Goal: Task Accomplishment & Management: Manage account settings

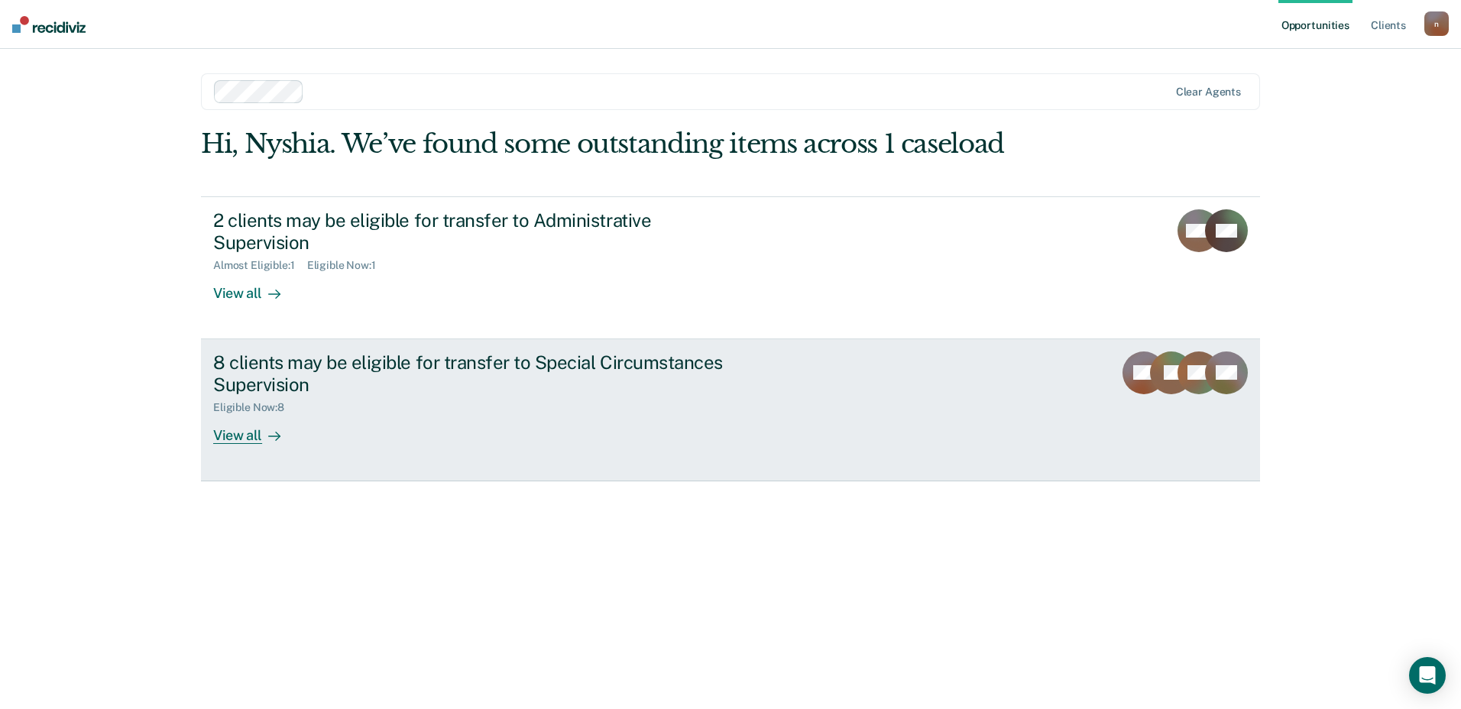
click at [898, 357] on link "8 clients may be eligible for transfer to Special Circumstances Supervision Eli…" at bounding box center [730, 410] width 1059 height 142
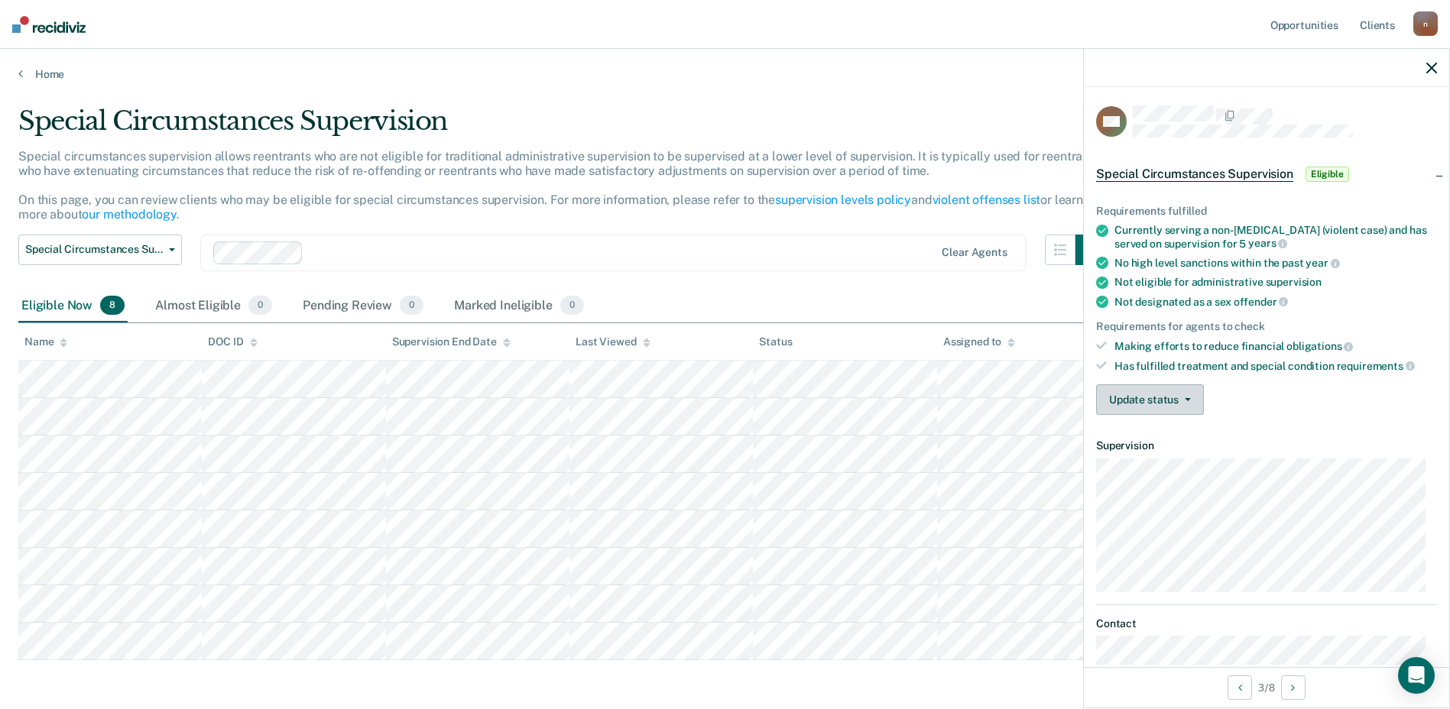
click at [1148, 405] on button "Update status" at bounding box center [1150, 399] width 108 height 31
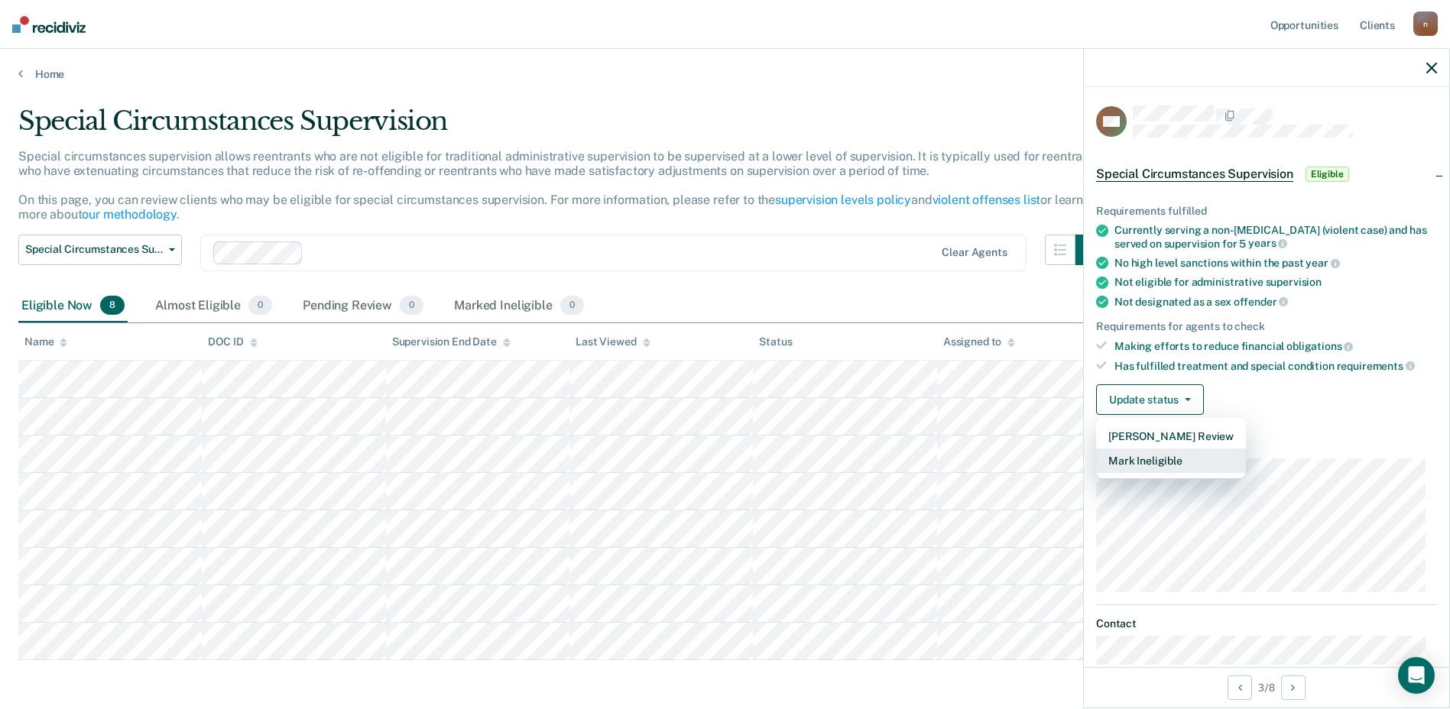
click at [1165, 465] on button "Mark Ineligible" at bounding box center [1171, 461] width 150 height 24
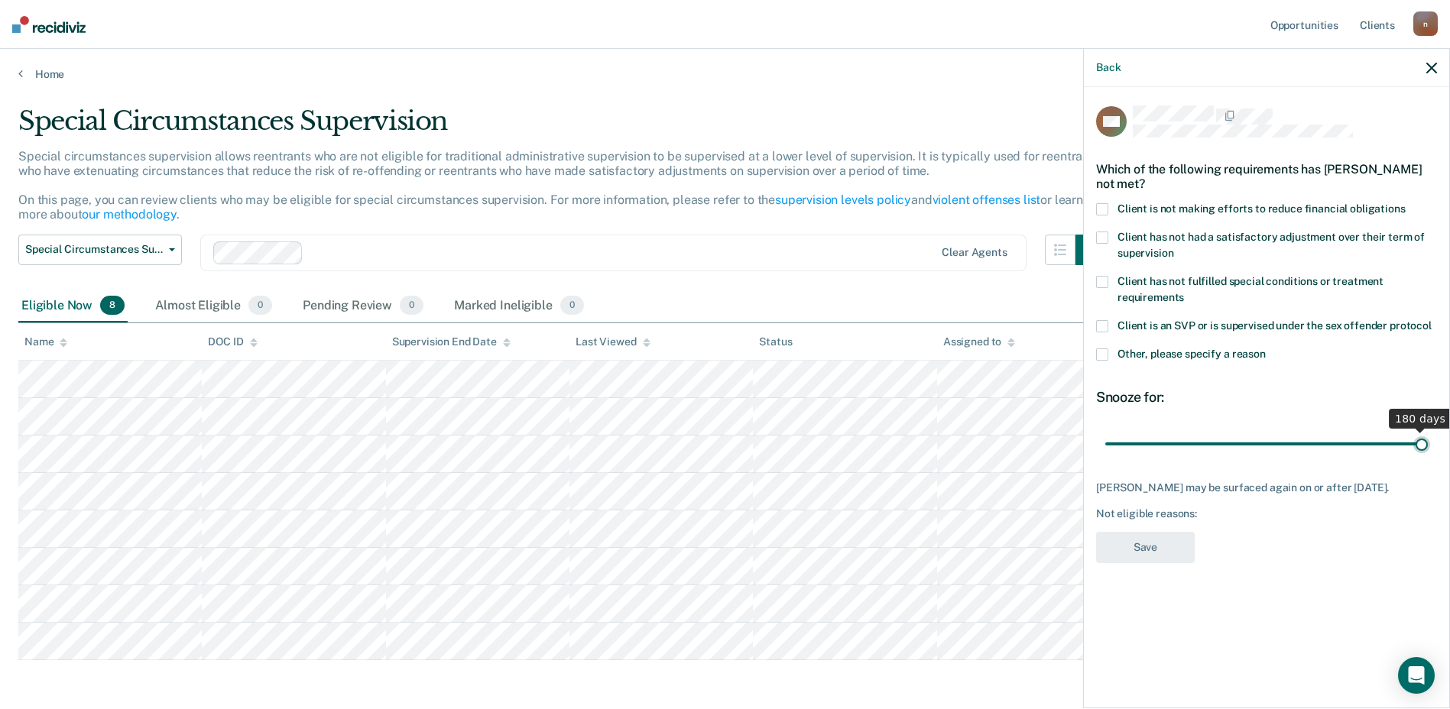
drag, startPoint x: 1162, startPoint y: 442, endPoint x: 1440, endPoint y: 468, distance: 279.4
type input "180"
click at [1427, 457] on input "range" at bounding box center [1266, 443] width 322 height 27
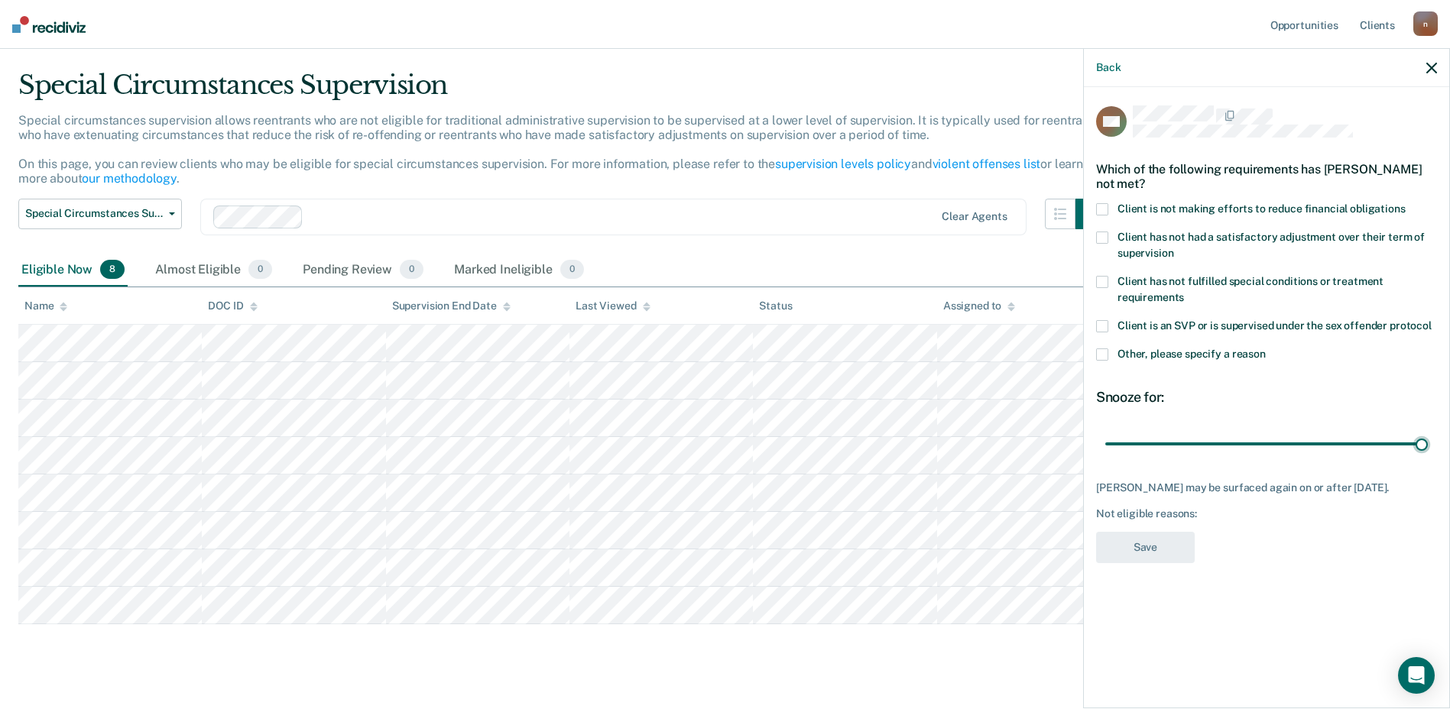
scroll to position [61, 0]
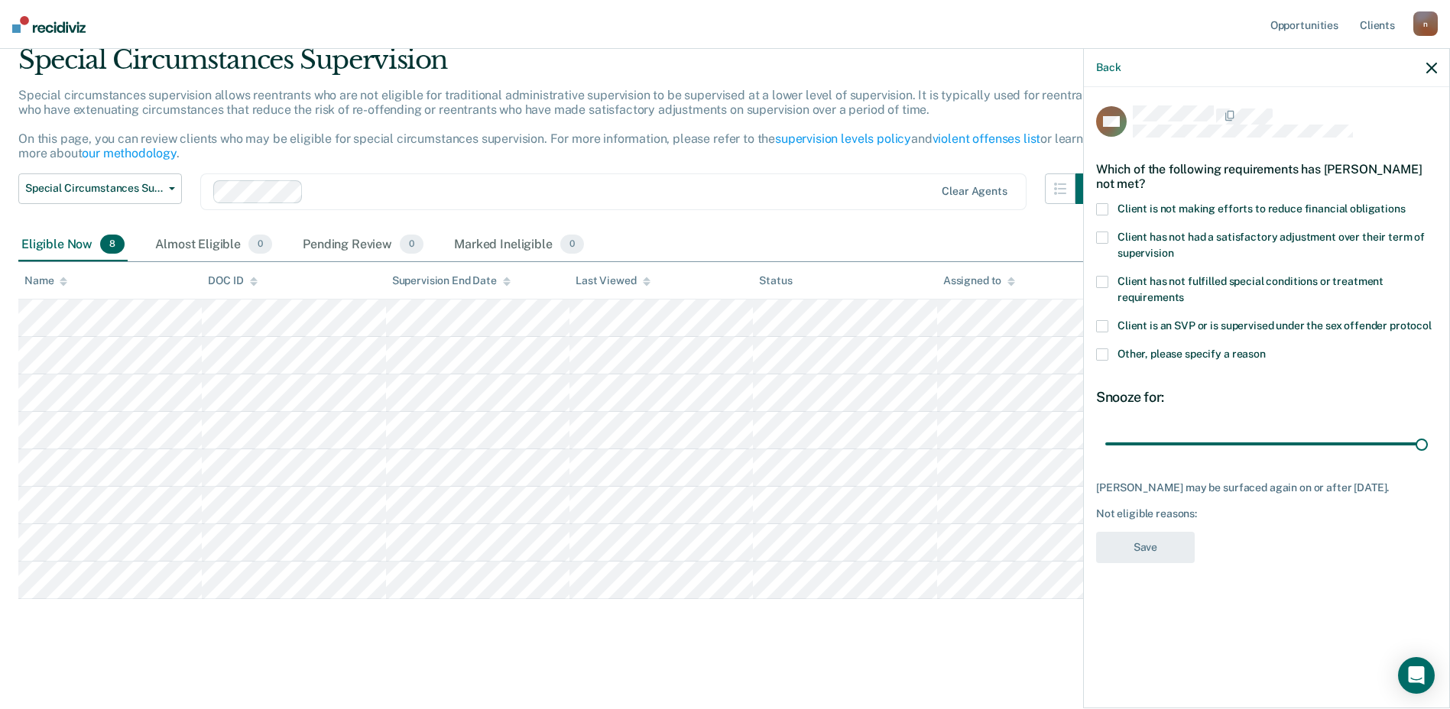
click at [1104, 207] on span at bounding box center [1102, 209] width 12 height 12
click at [1405, 203] on input "Client is not making efforts to reduce financial obligations" at bounding box center [1405, 203] width 0 height 0
click at [1150, 545] on button "Save" at bounding box center [1145, 547] width 99 height 31
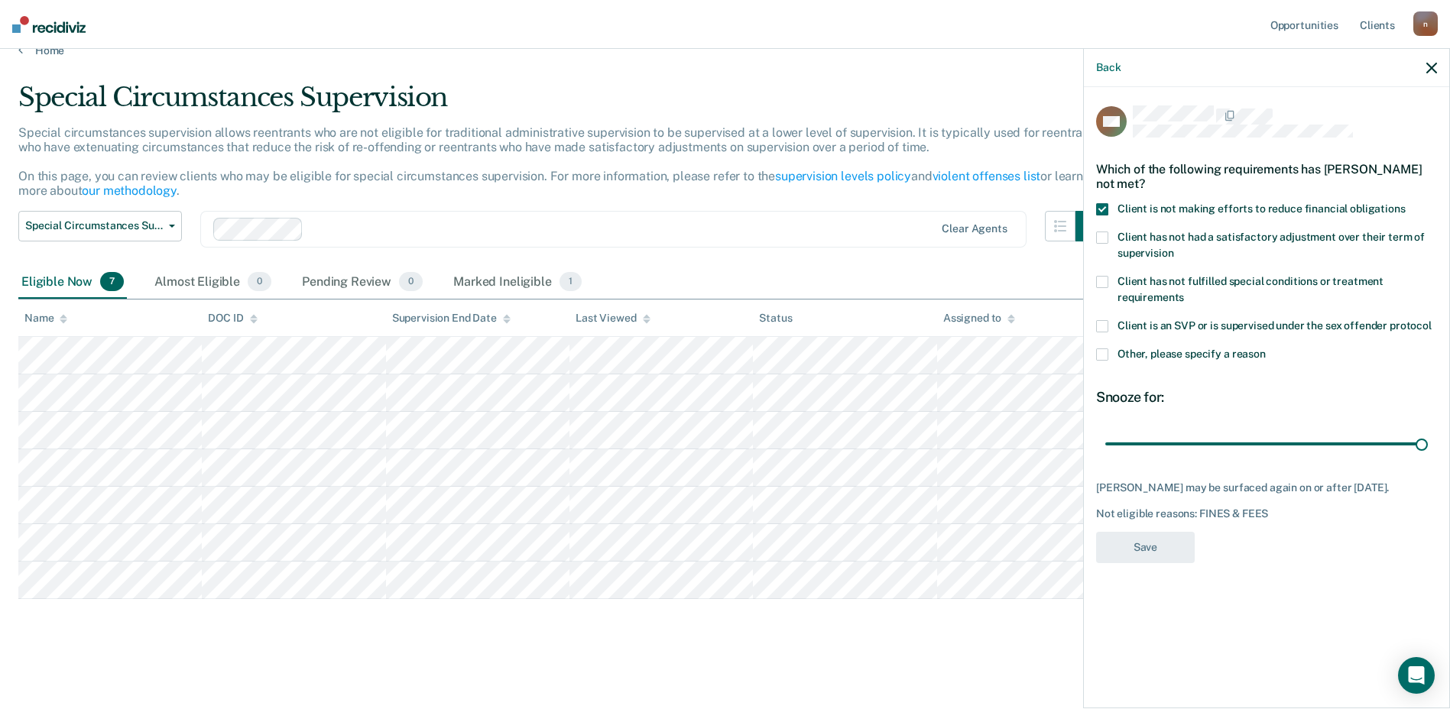
scroll to position [24, 0]
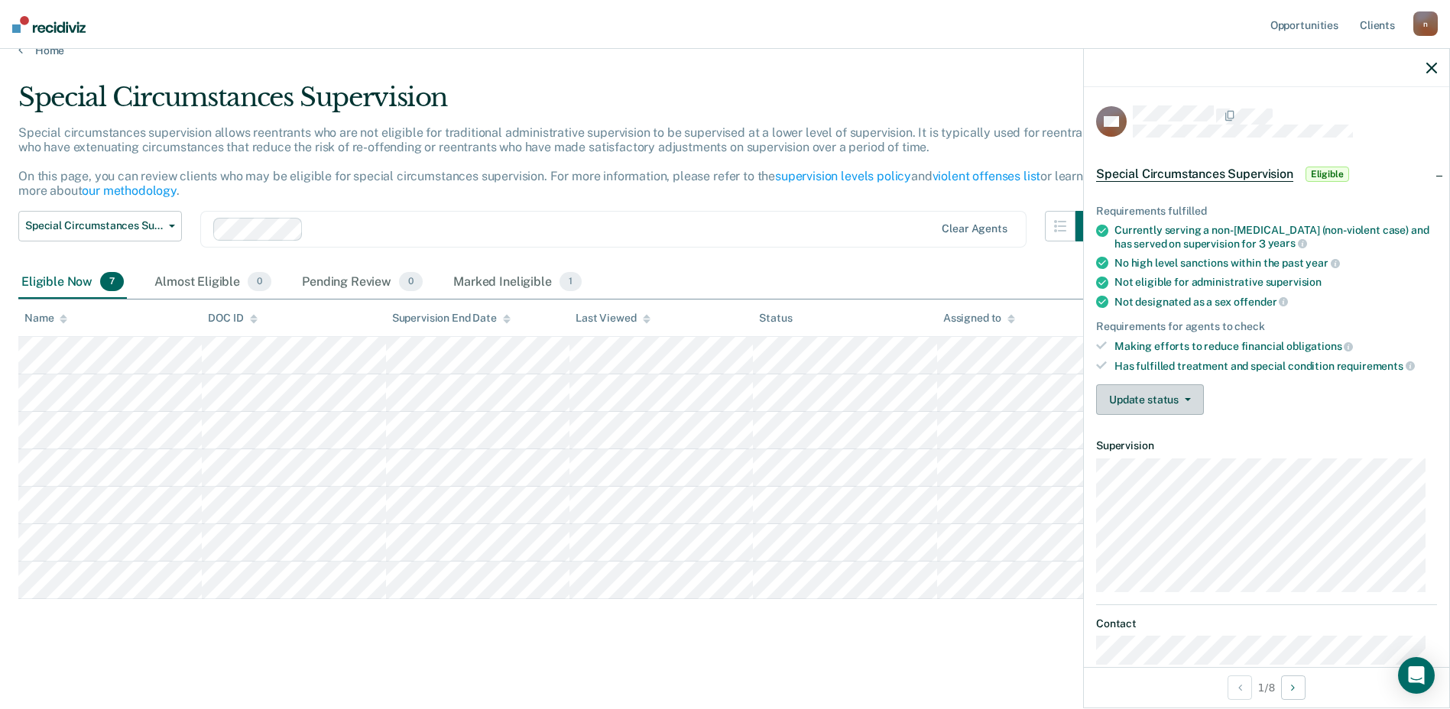
click at [1148, 402] on button "Update status" at bounding box center [1150, 399] width 108 height 31
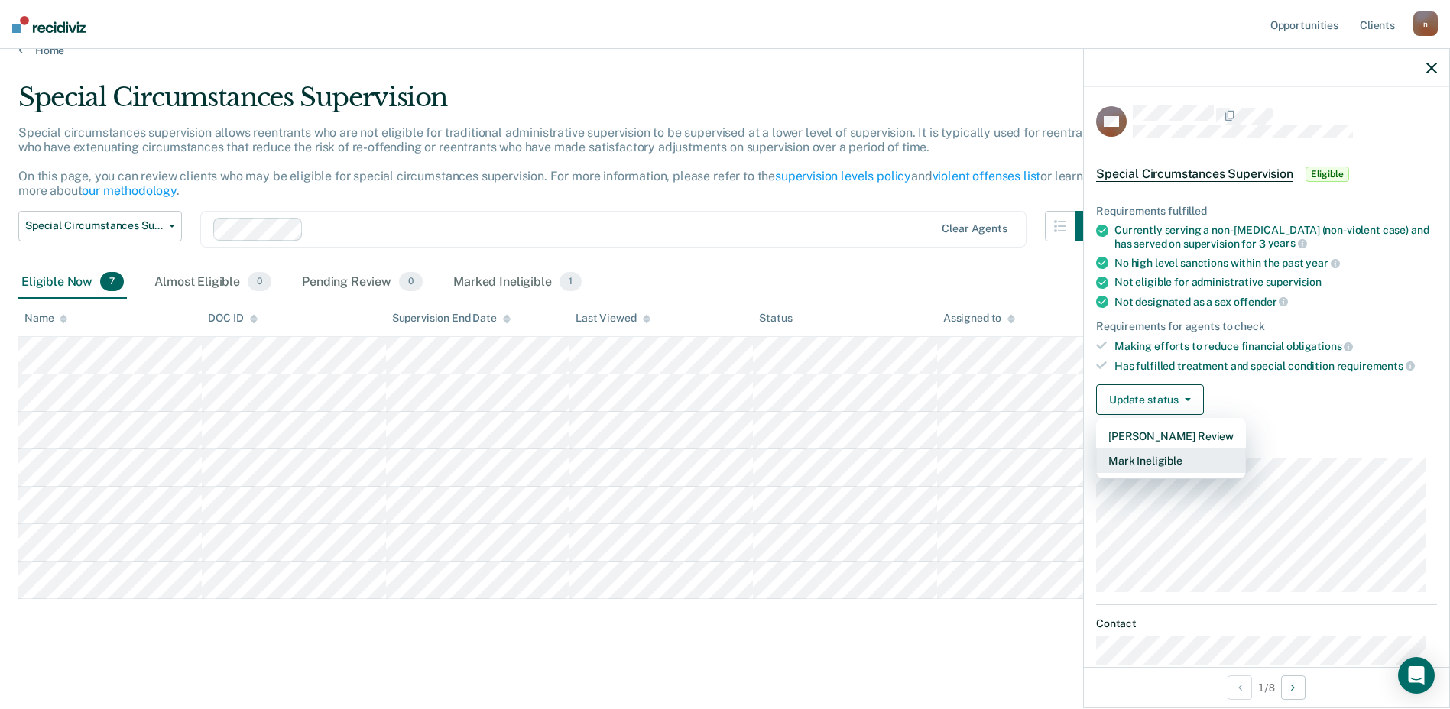
click at [1152, 459] on button "Mark Ineligible" at bounding box center [1171, 461] width 150 height 24
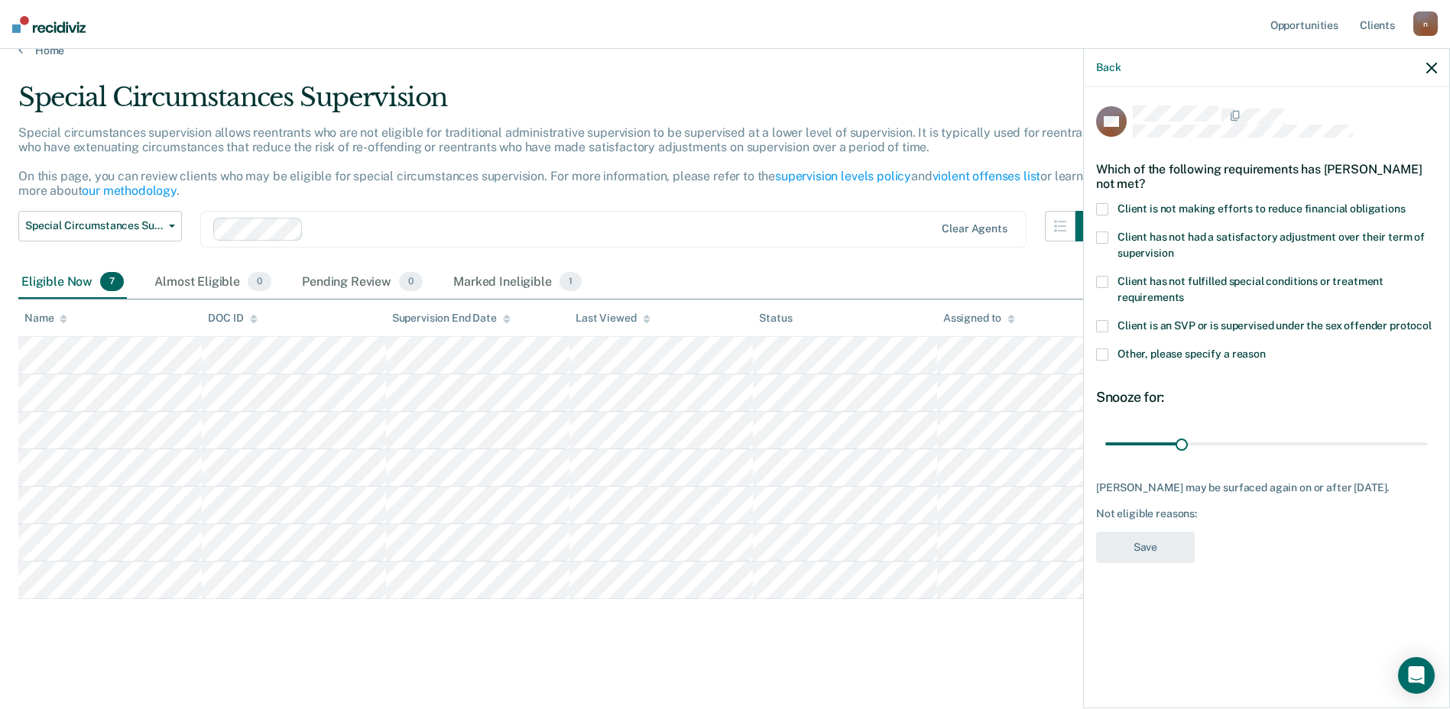
click at [1102, 206] on span at bounding box center [1102, 209] width 12 height 12
click at [1405, 203] on input "Client is not making efforts to reduce financial obligations" at bounding box center [1405, 203] width 0 height 0
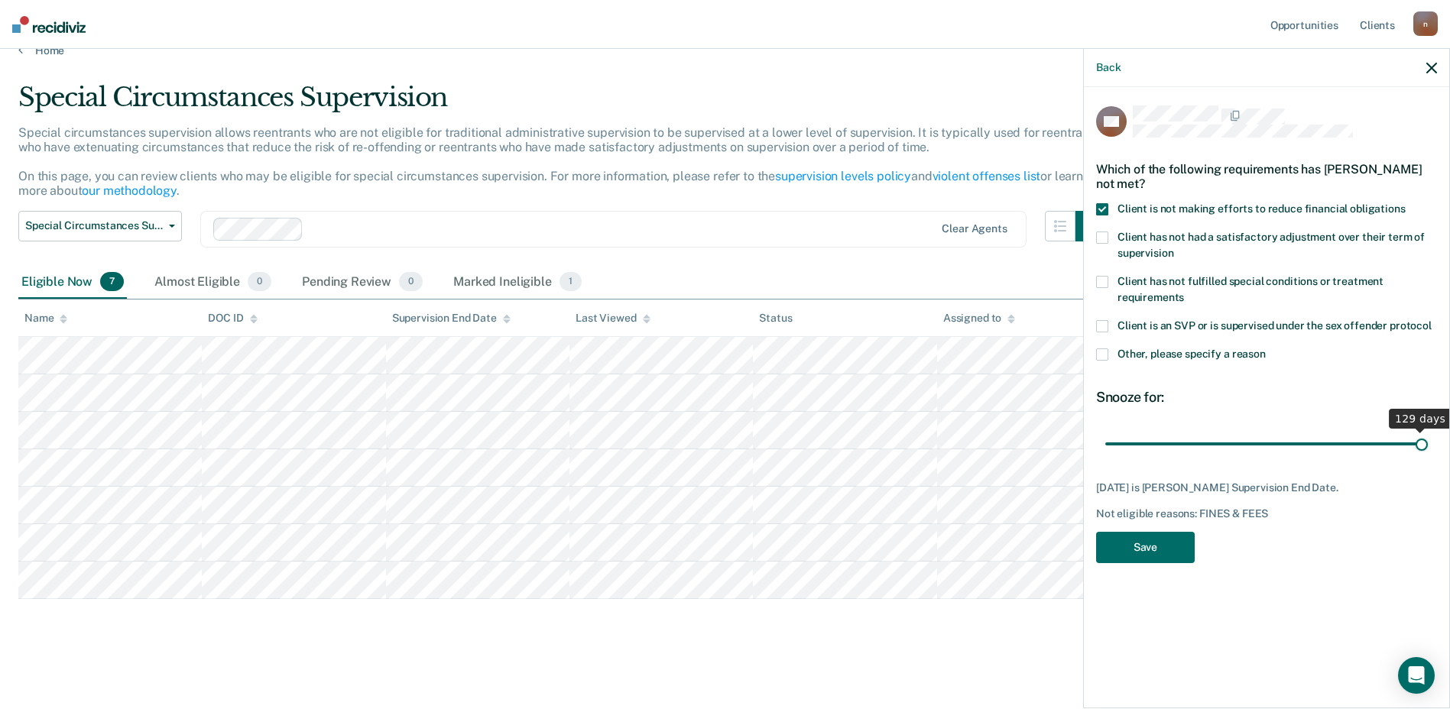
drag, startPoint x: 1183, startPoint y: 441, endPoint x: 1463, endPoint y: 454, distance: 280.7
type input "129"
click at [1427, 454] on input "range" at bounding box center [1266, 443] width 322 height 27
click at [1169, 544] on button "Save" at bounding box center [1145, 547] width 99 height 31
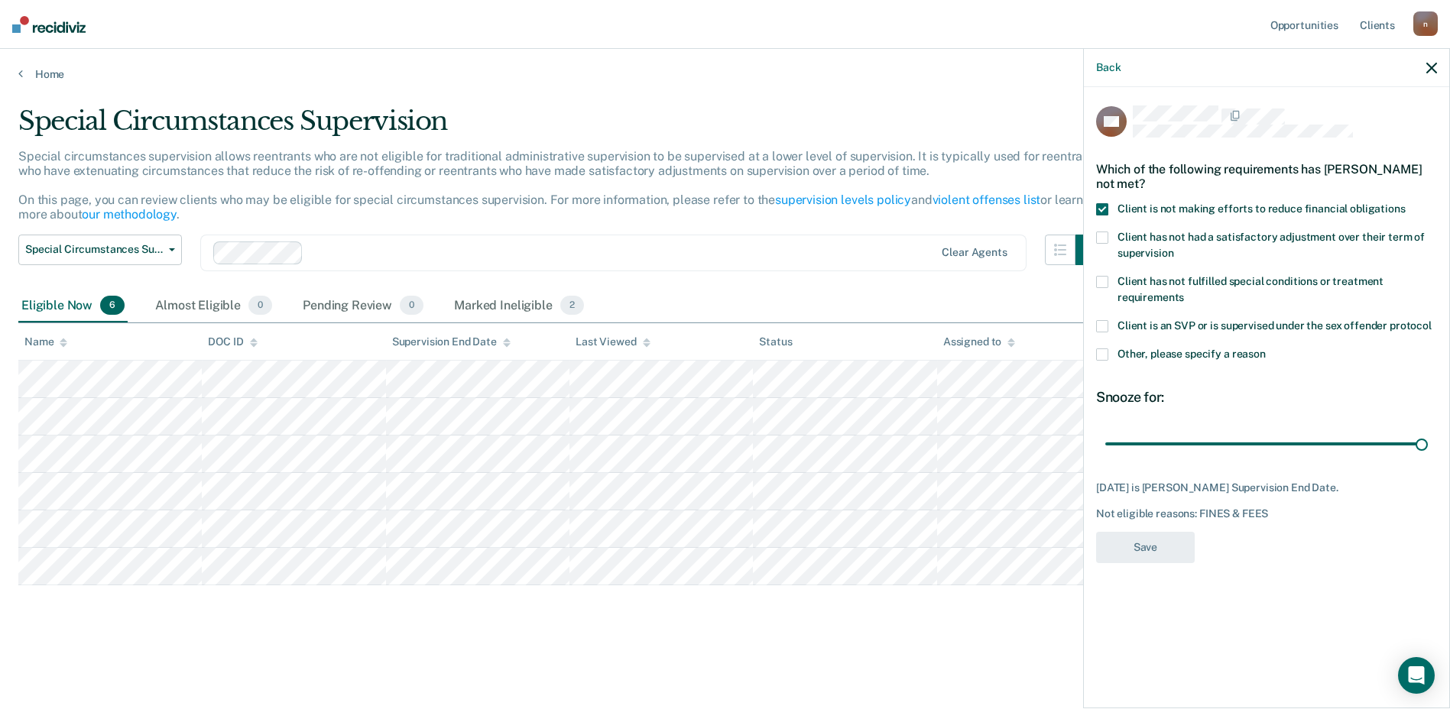
scroll to position [0, 0]
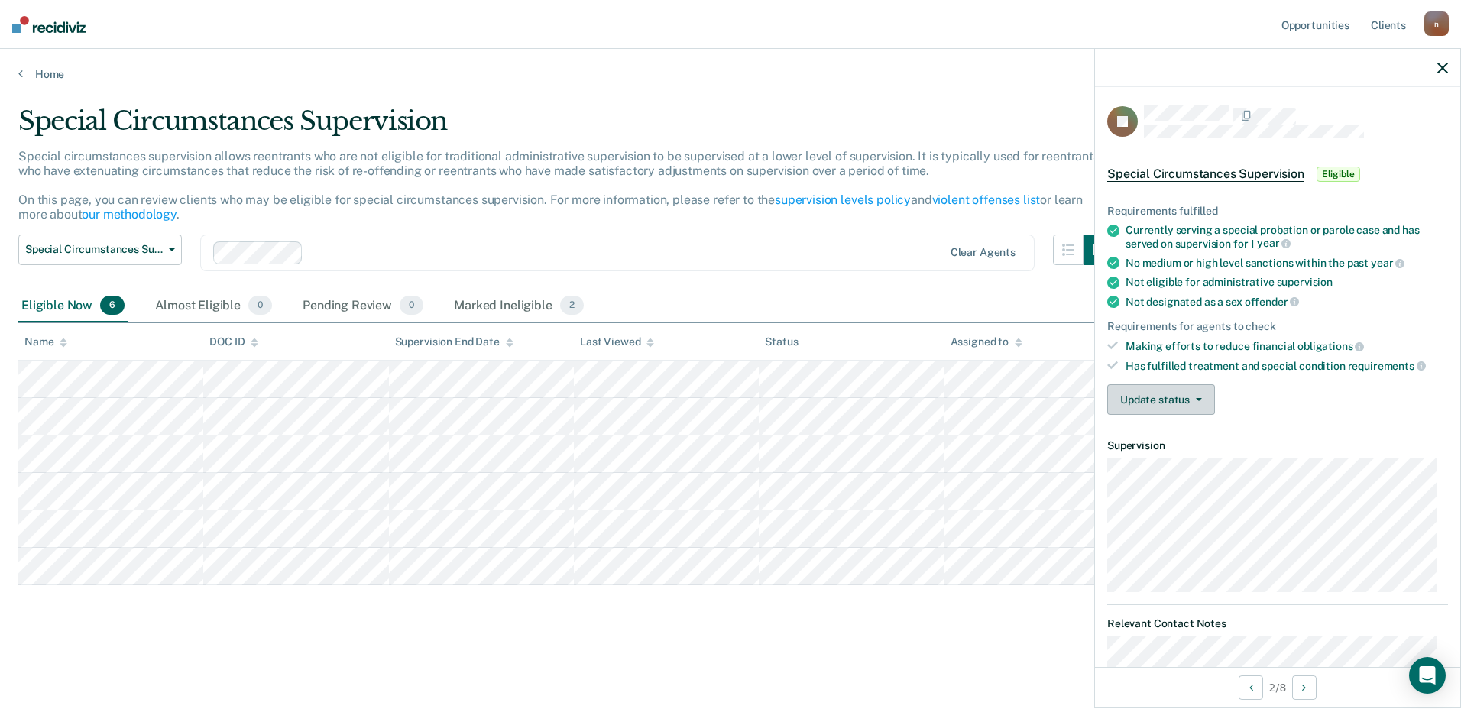
click at [1190, 398] on span "button" at bounding box center [1196, 399] width 12 height 3
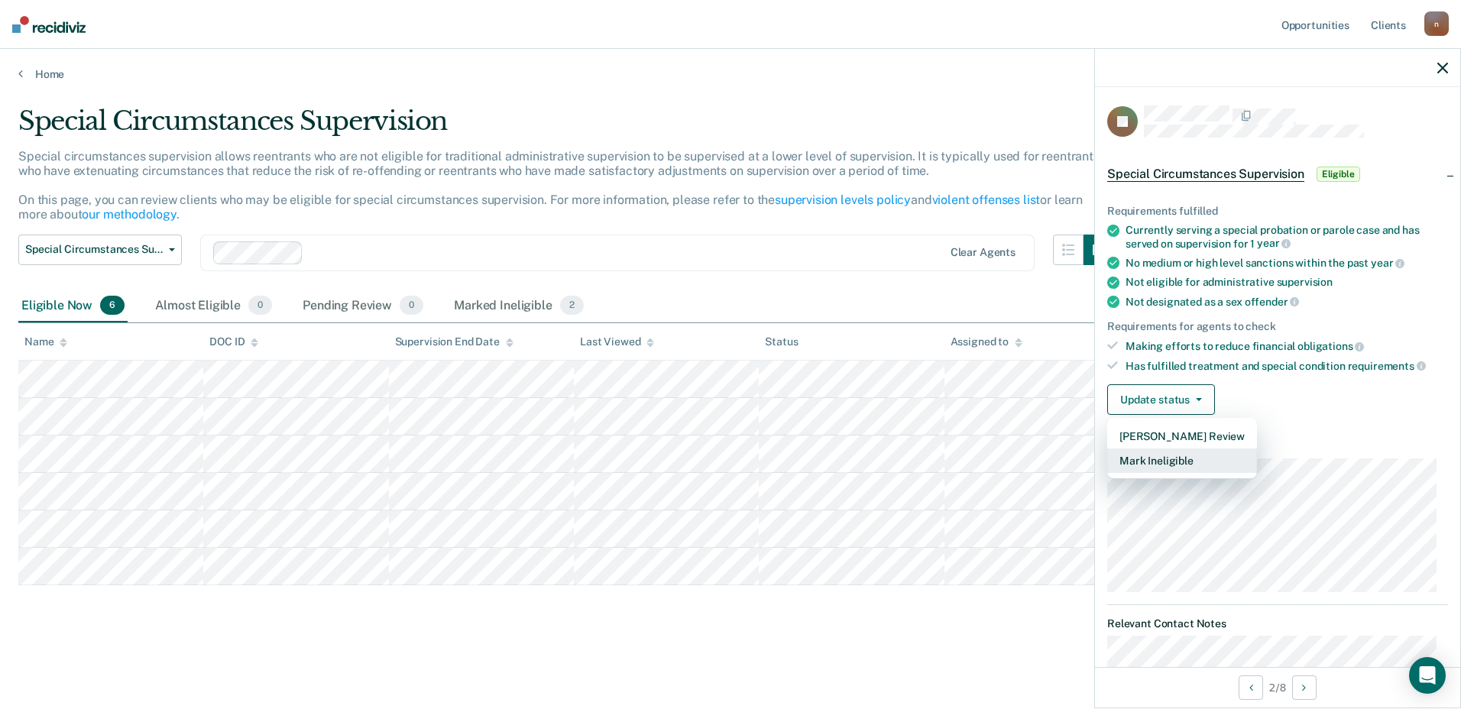
click at [1184, 458] on button "Mark Ineligible" at bounding box center [1182, 461] width 150 height 24
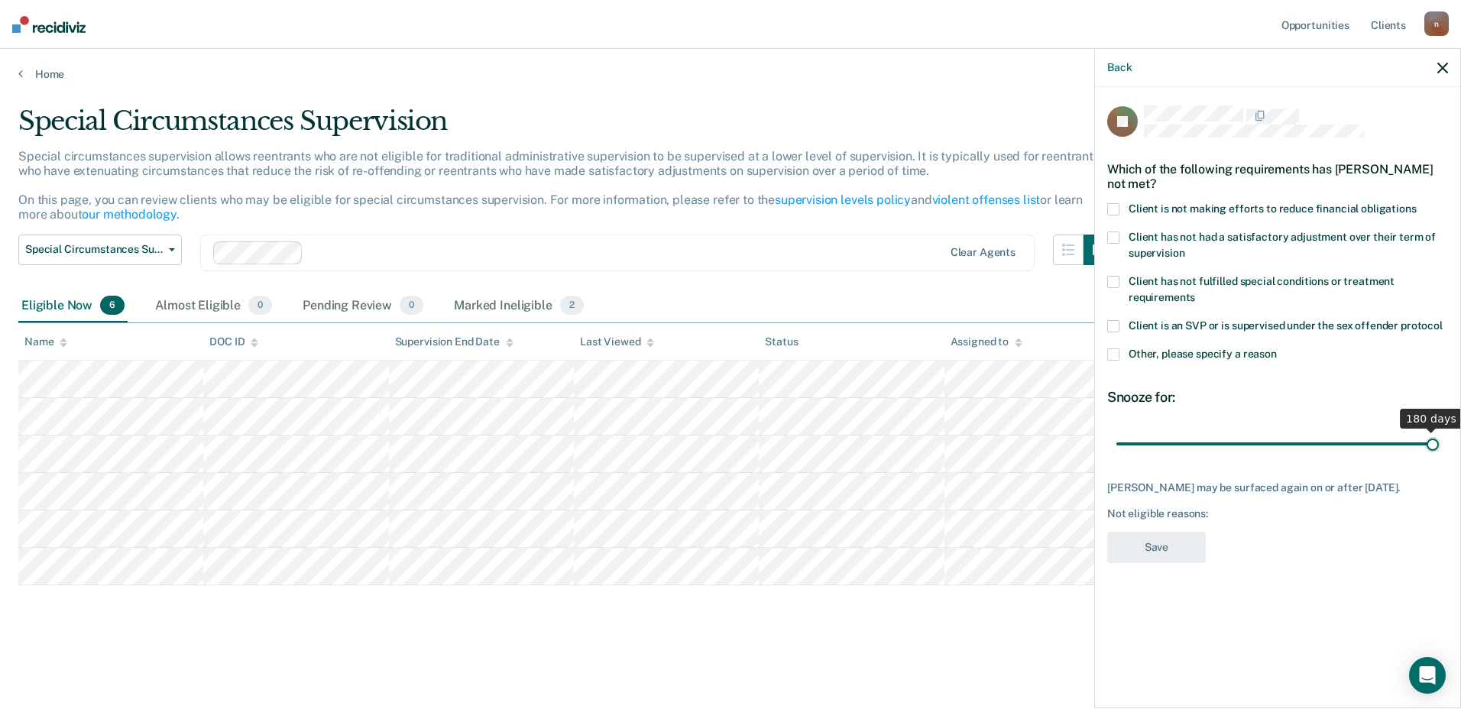
drag, startPoint x: 1176, startPoint y: 443, endPoint x: 1462, endPoint y: 480, distance: 288.1
type input "180"
click at [1439, 457] on input "range" at bounding box center [1277, 443] width 322 height 27
click at [1117, 322] on span at bounding box center [1113, 326] width 12 height 12
click at [1443, 320] on input "Client is an SVP or is supervised under the sex offender protocol" at bounding box center [1443, 320] width 0 height 0
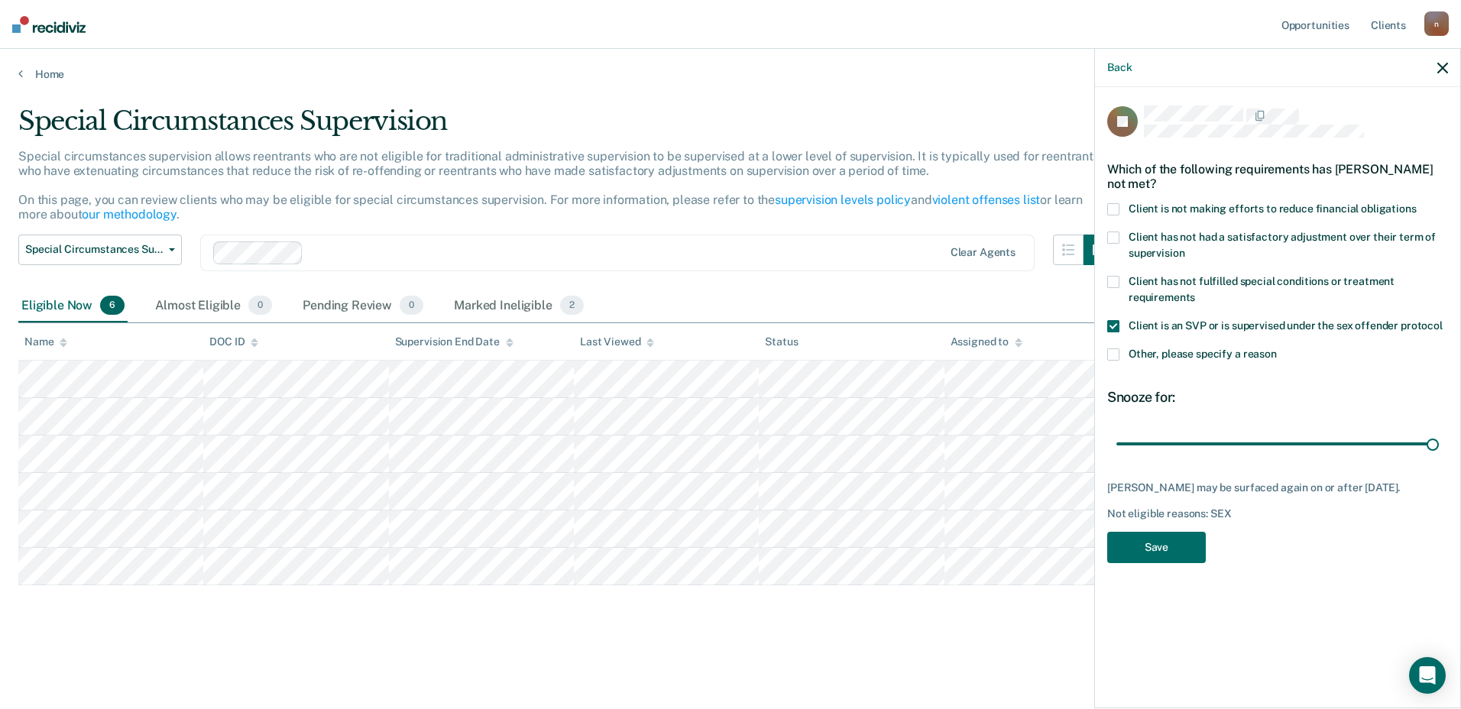
click at [1114, 322] on span at bounding box center [1113, 326] width 12 height 12
click at [1443, 320] on input "Client is an SVP or is supervised under the sex offender protocol" at bounding box center [1443, 320] width 0 height 0
click at [1116, 203] on span at bounding box center [1113, 209] width 12 height 12
click at [1417, 203] on input "Client is not making efforts to reduce financial obligations" at bounding box center [1417, 203] width 0 height 0
click at [1155, 543] on button "Save" at bounding box center [1156, 547] width 99 height 31
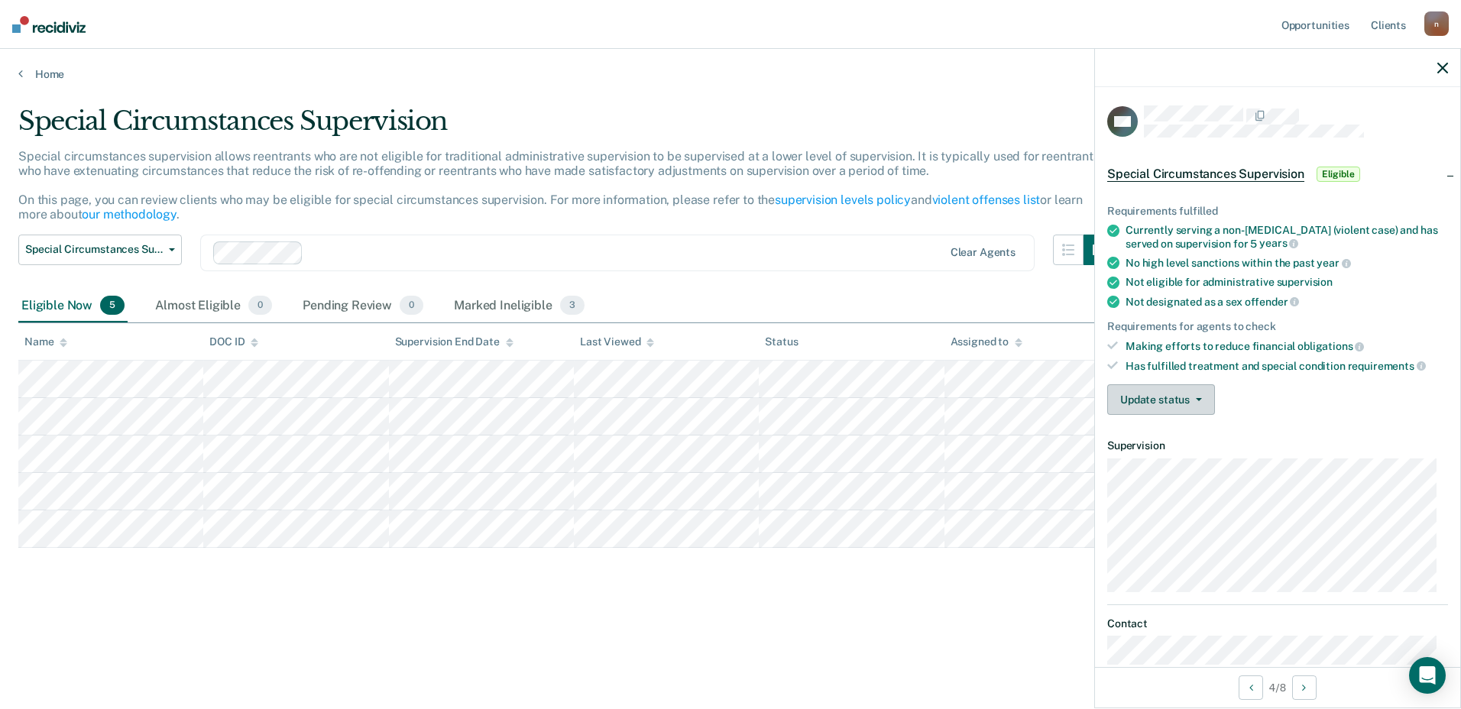
click at [1154, 399] on button "Update status" at bounding box center [1161, 399] width 108 height 31
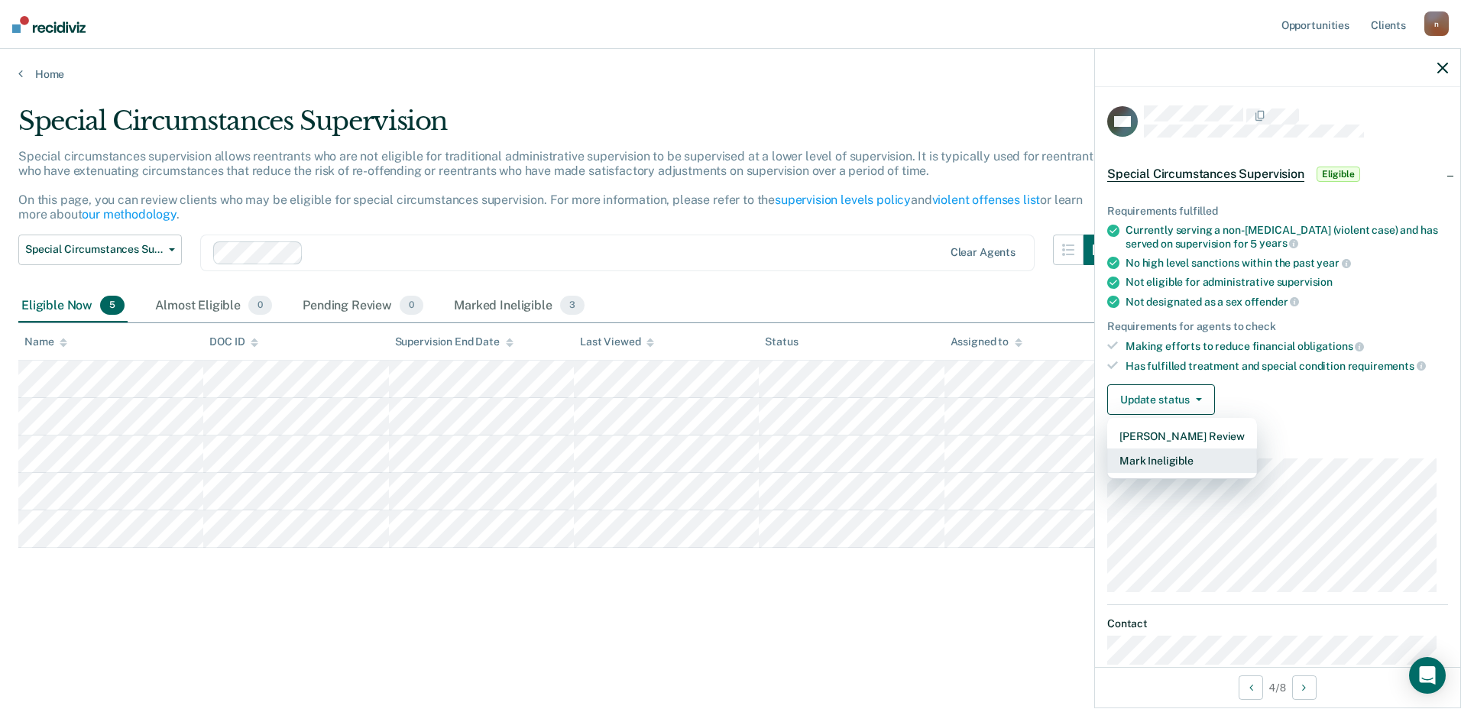
click at [1130, 456] on button "Mark Ineligible" at bounding box center [1182, 461] width 150 height 24
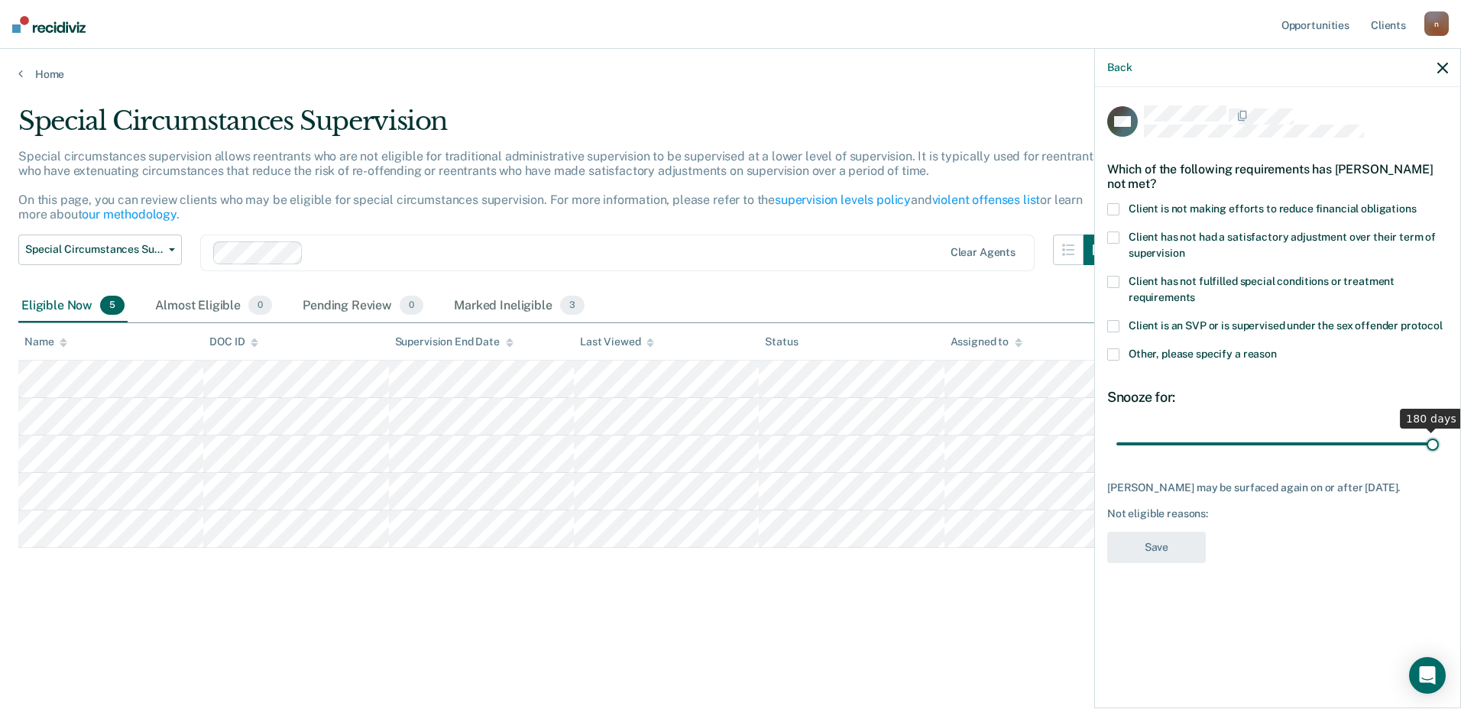
drag, startPoint x: 1176, startPoint y: 442, endPoint x: 1463, endPoint y: 465, distance: 288.2
type input "180"
click at [1439, 457] on input "range" at bounding box center [1277, 443] width 322 height 27
click at [1116, 207] on span at bounding box center [1113, 209] width 12 height 12
click at [1417, 203] on input "Client is not making efforts to reduce financial obligations" at bounding box center [1417, 203] width 0 height 0
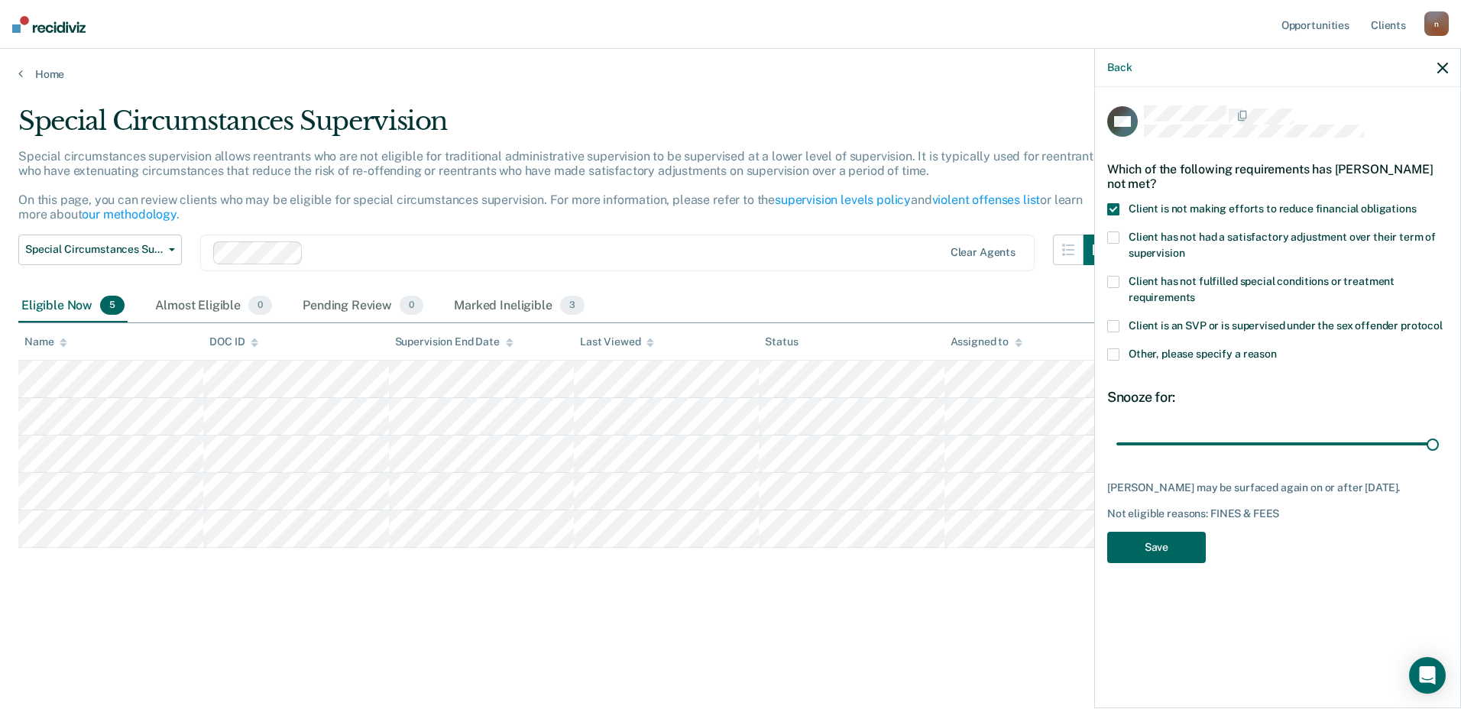
click at [1181, 538] on button "Save" at bounding box center [1156, 547] width 99 height 31
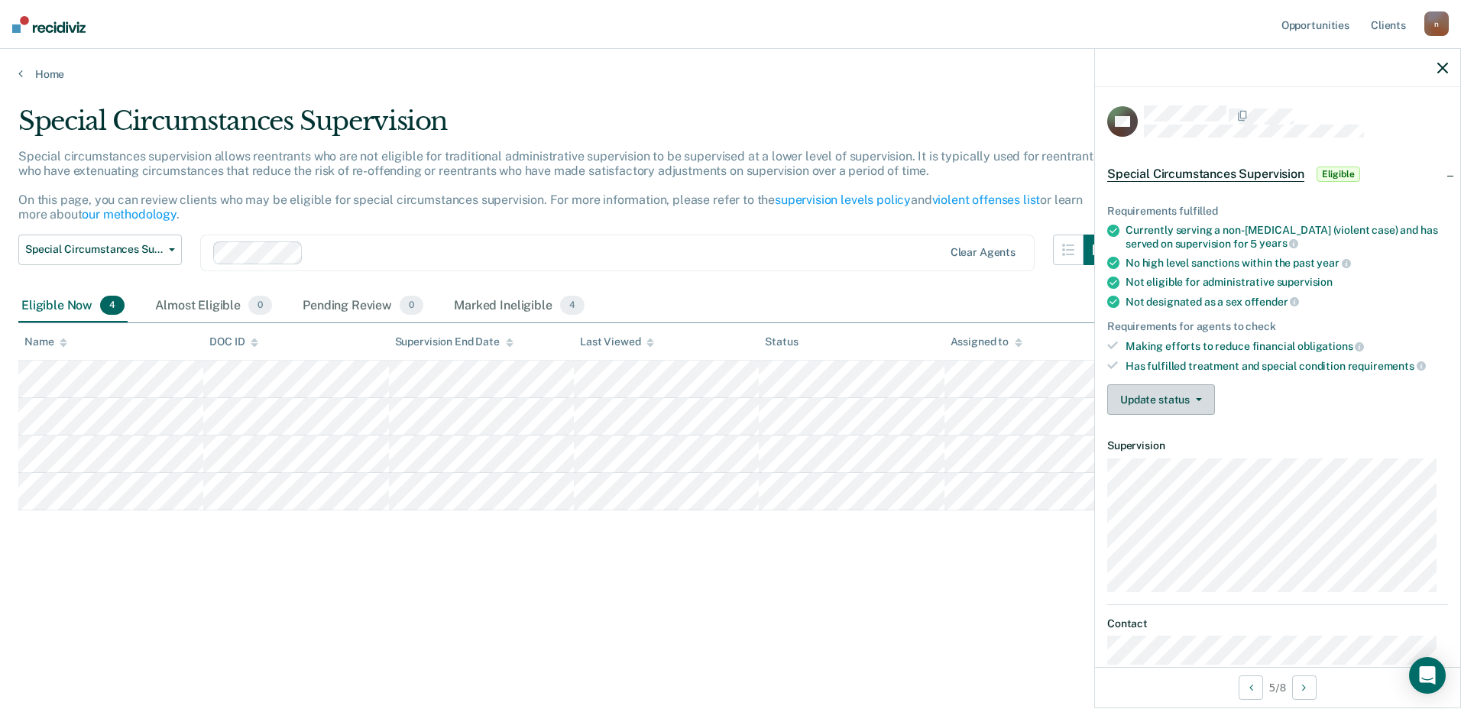
click at [1194, 402] on button "Update status" at bounding box center [1161, 399] width 108 height 31
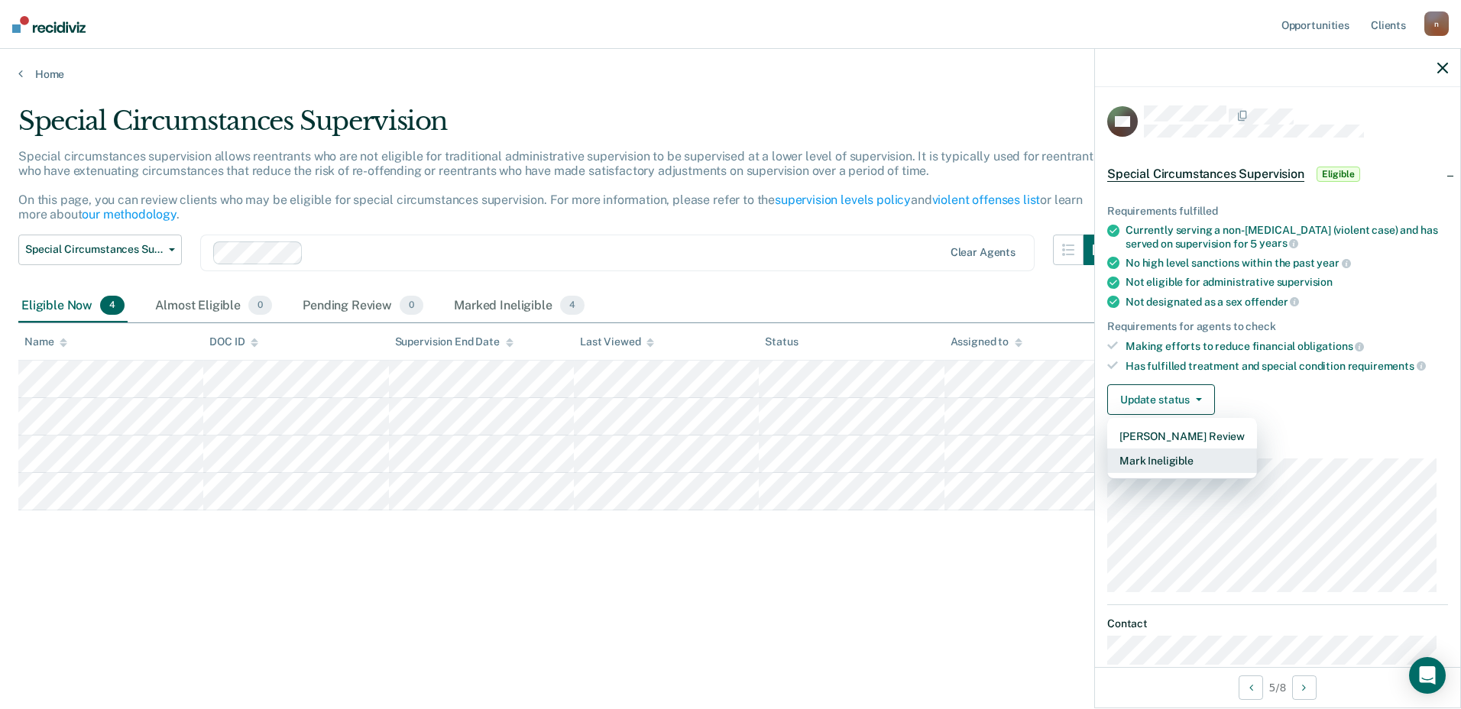
click at [1174, 459] on button "Mark Ineligible" at bounding box center [1182, 461] width 150 height 24
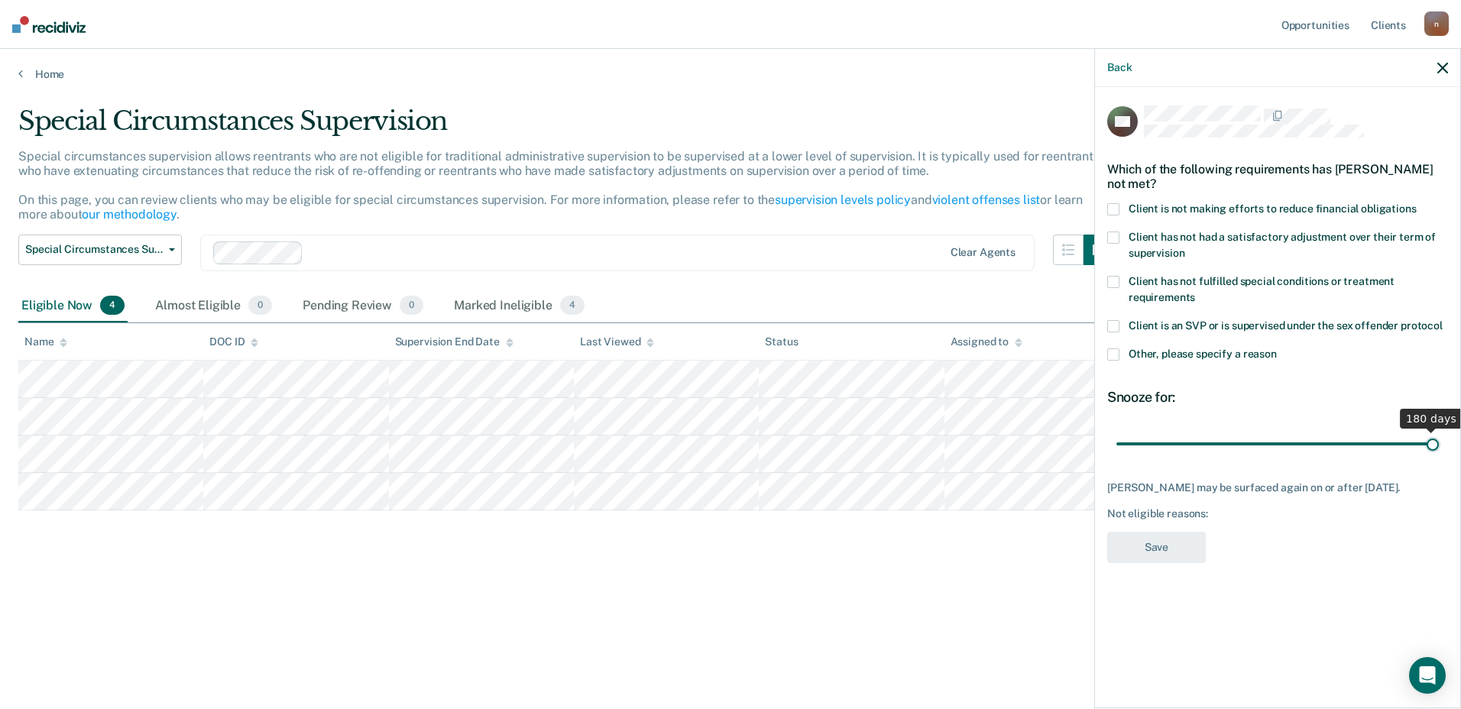
drag, startPoint x: 1172, startPoint y: 446, endPoint x: 1463, endPoint y: 503, distance: 296.6
type input "180"
click at [1439, 457] on input "range" at bounding box center [1277, 443] width 322 height 27
click at [1113, 203] on span at bounding box center [1113, 209] width 12 height 12
click at [1417, 203] on input "Client is not making efforts to reduce financial obligations" at bounding box center [1417, 203] width 0 height 0
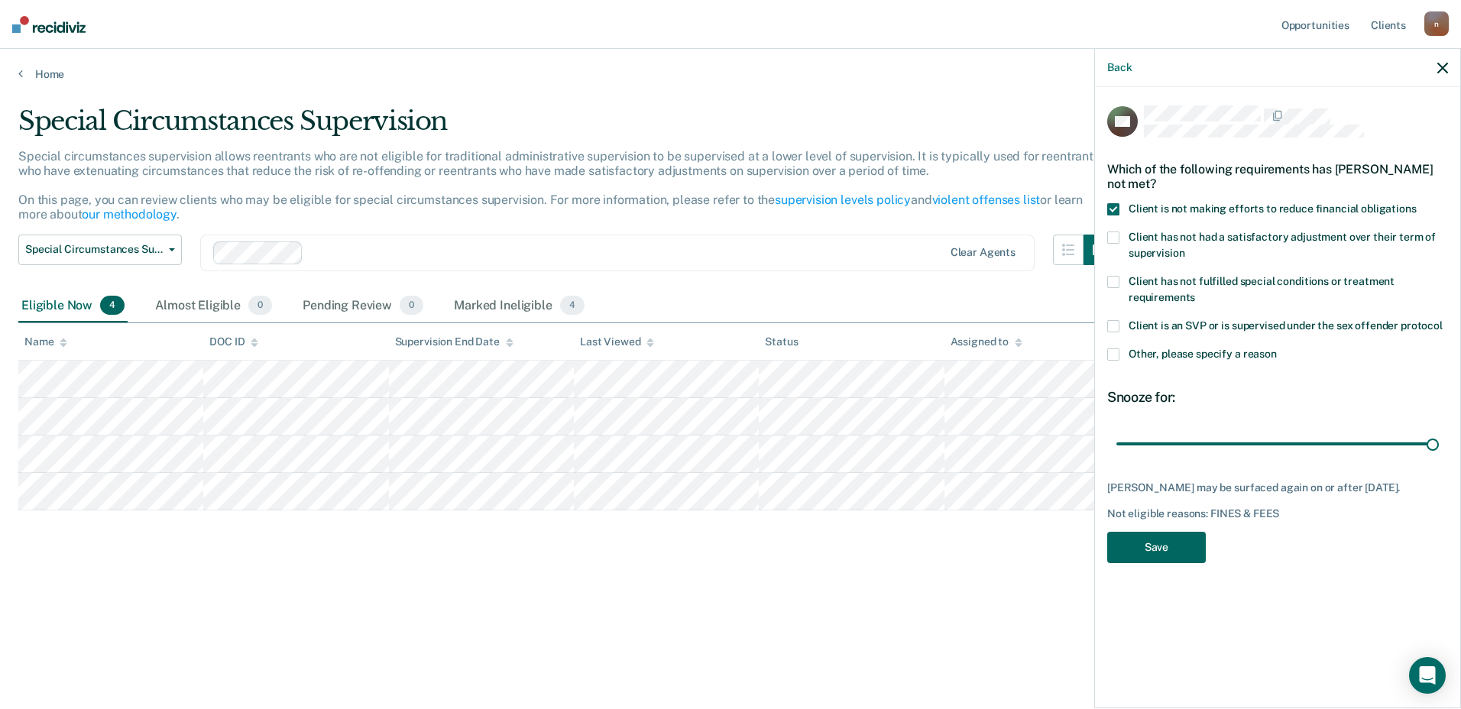
click at [1132, 539] on button "Save" at bounding box center [1156, 547] width 99 height 31
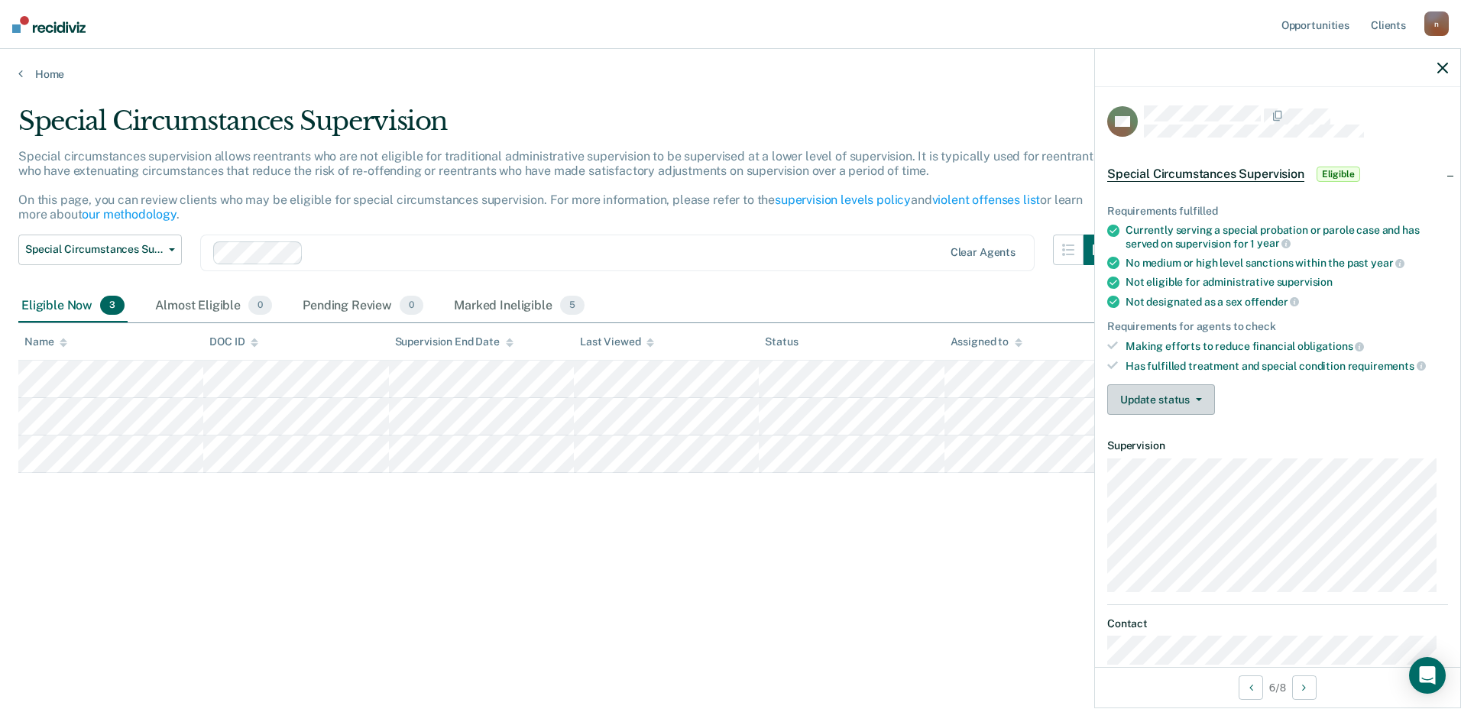
click at [1194, 398] on span "button" at bounding box center [1196, 399] width 12 height 3
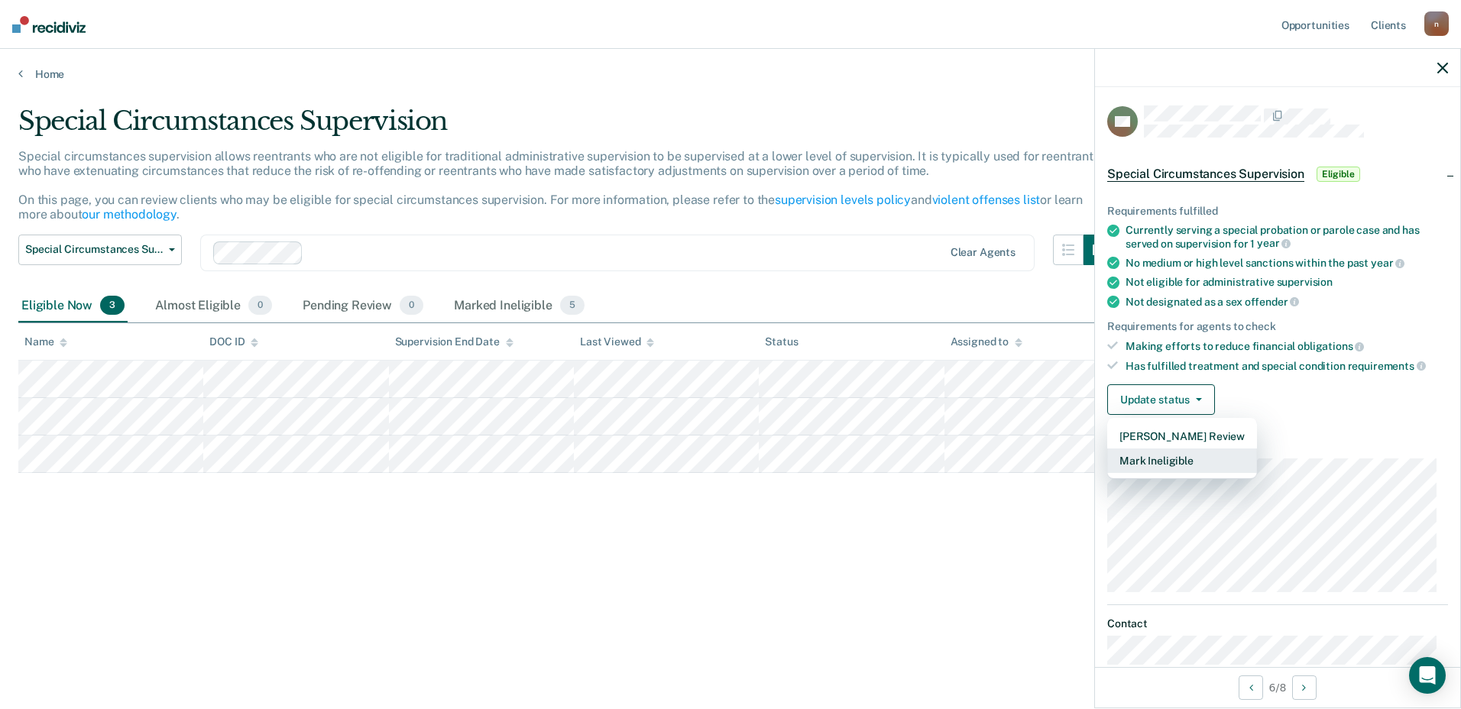
click at [1187, 457] on button "Mark Ineligible" at bounding box center [1182, 461] width 150 height 24
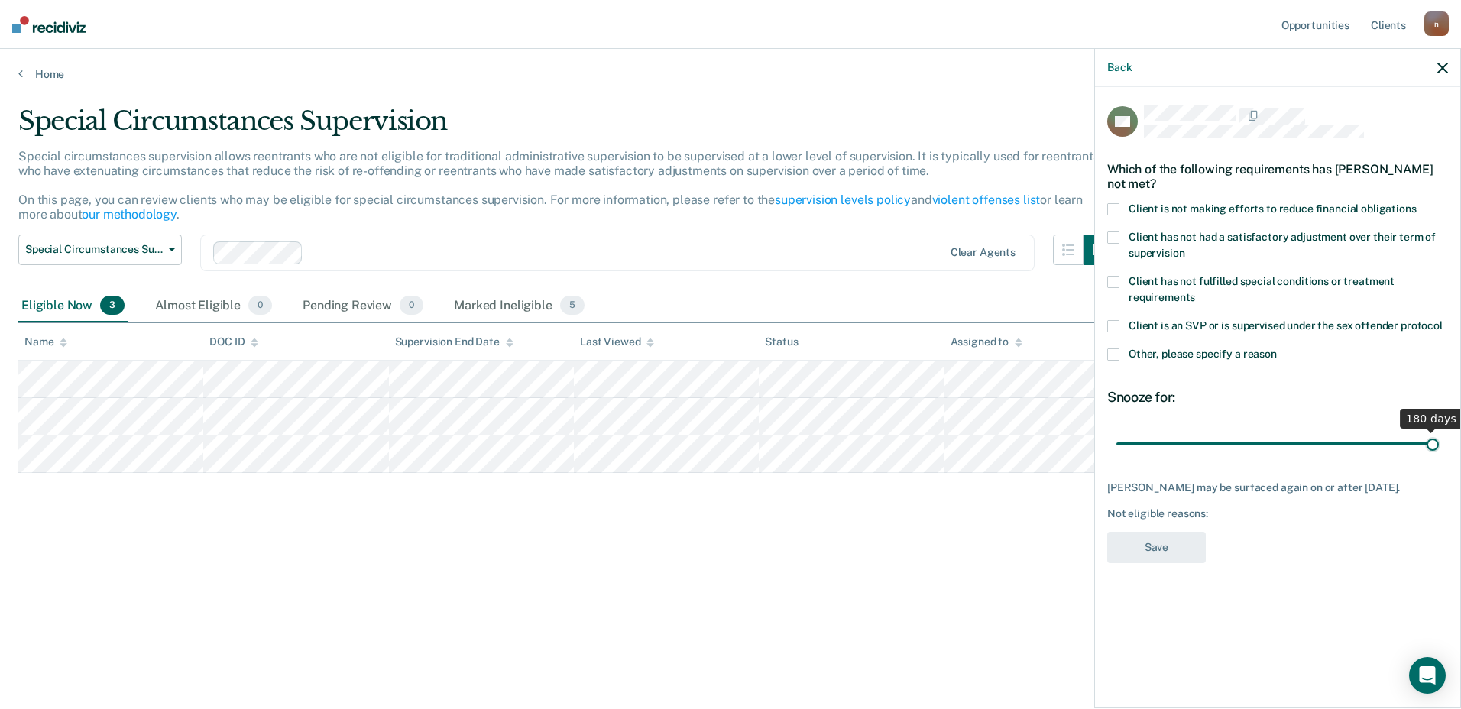
drag, startPoint x: 1172, startPoint y: 445, endPoint x: 1463, endPoint y: 568, distance: 316.1
type input "180"
click at [1439, 457] on input "range" at bounding box center [1277, 443] width 322 height 27
click at [1112, 211] on span at bounding box center [1113, 209] width 12 height 12
click at [1417, 203] on input "Client is not making efforts to reduce financial obligations" at bounding box center [1417, 203] width 0 height 0
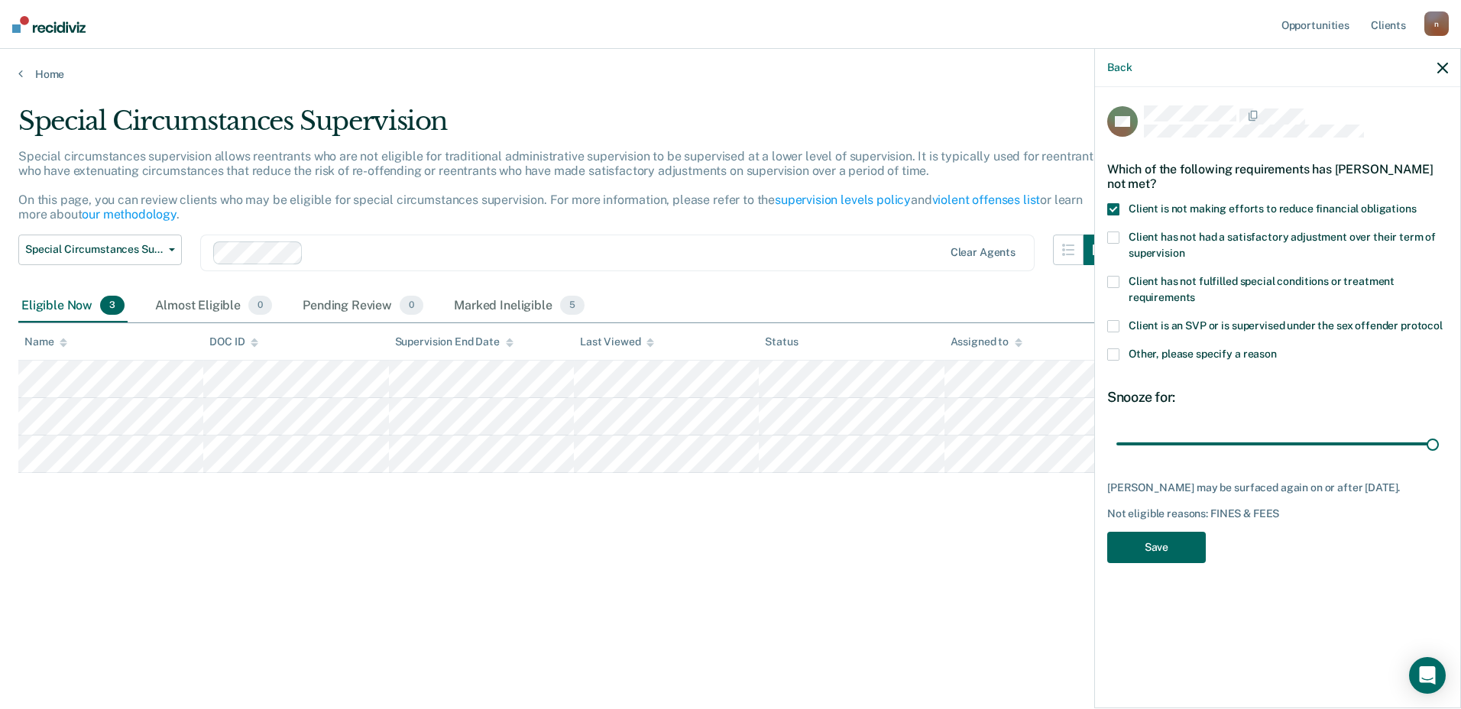
click at [1169, 546] on button "Save" at bounding box center [1156, 547] width 99 height 31
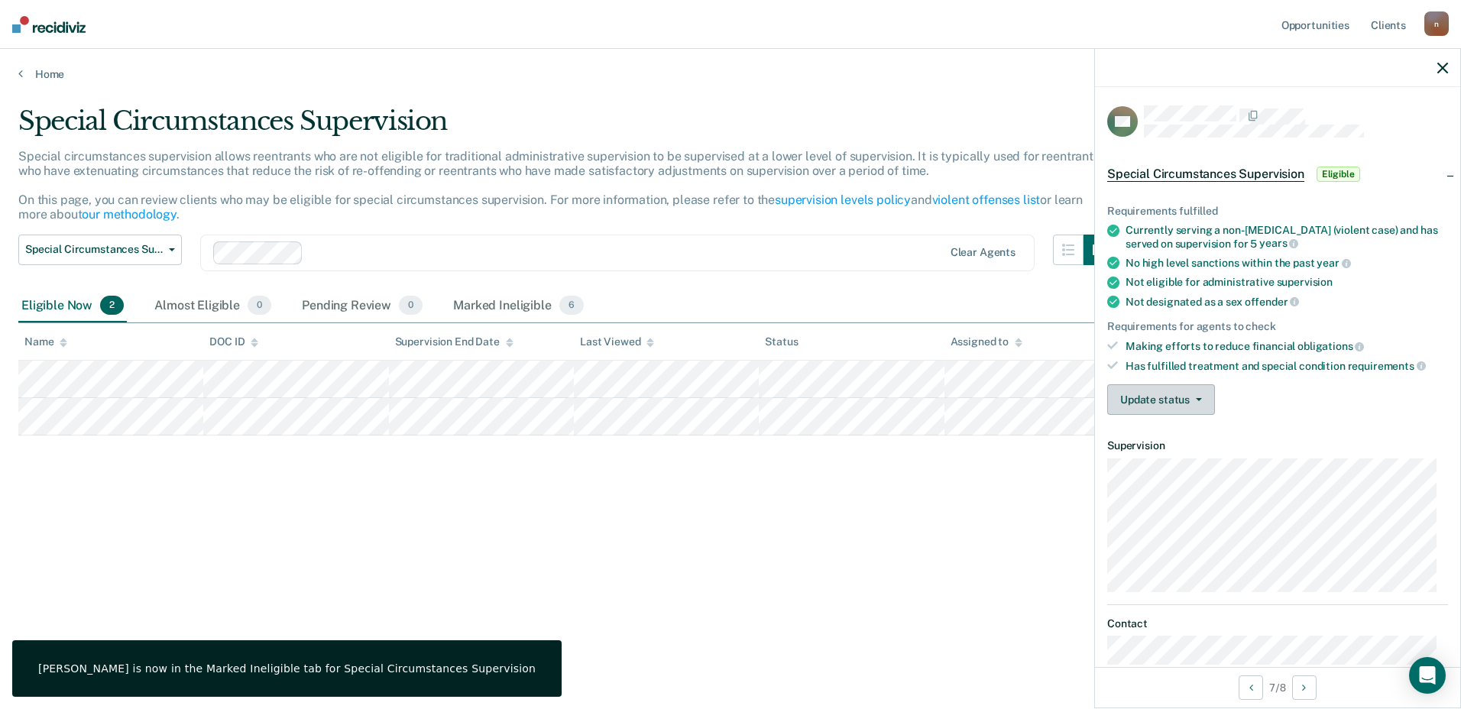
click at [1186, 402] on button "Update status" at bounding box center [1161, 399] width 108 height 31
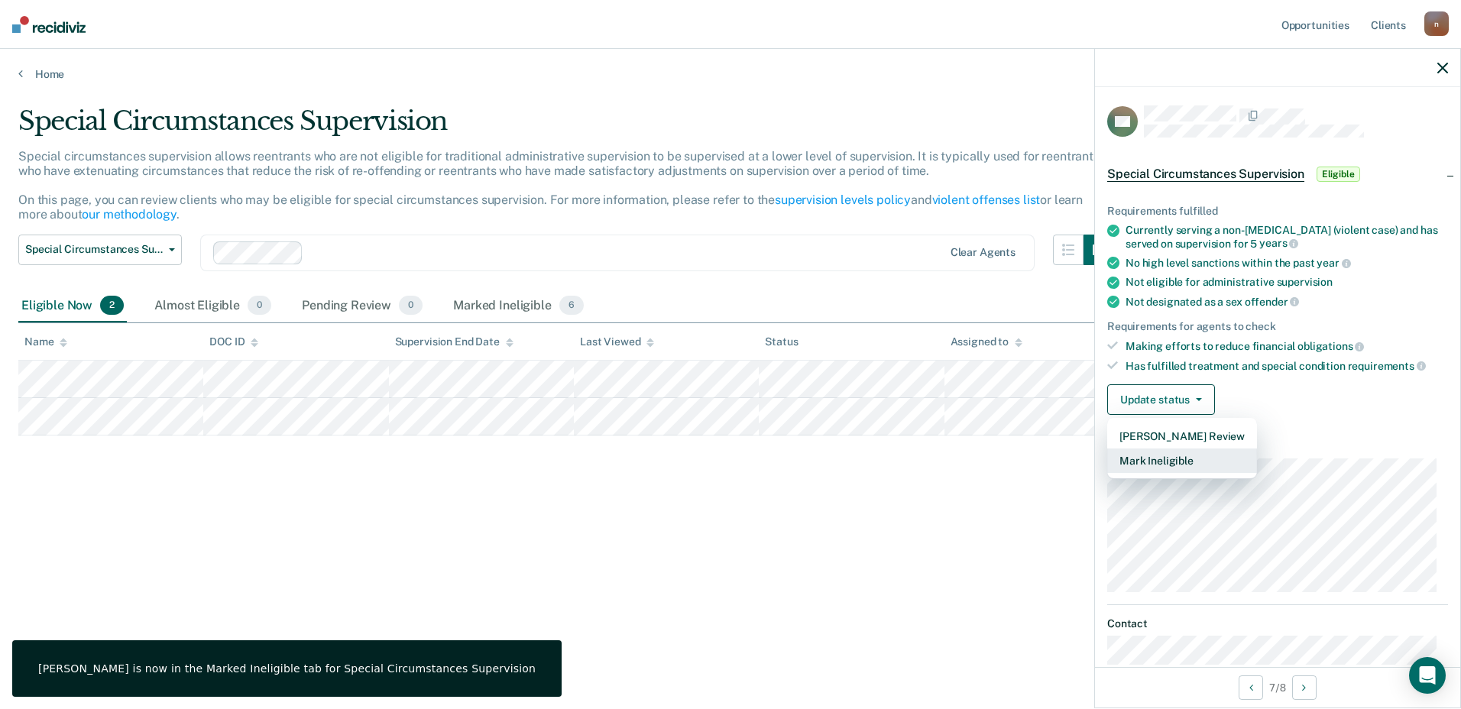
click at [1159, 458] on button "Mark Ineligible" at bounding box center [1182, 461] width 150 height 24
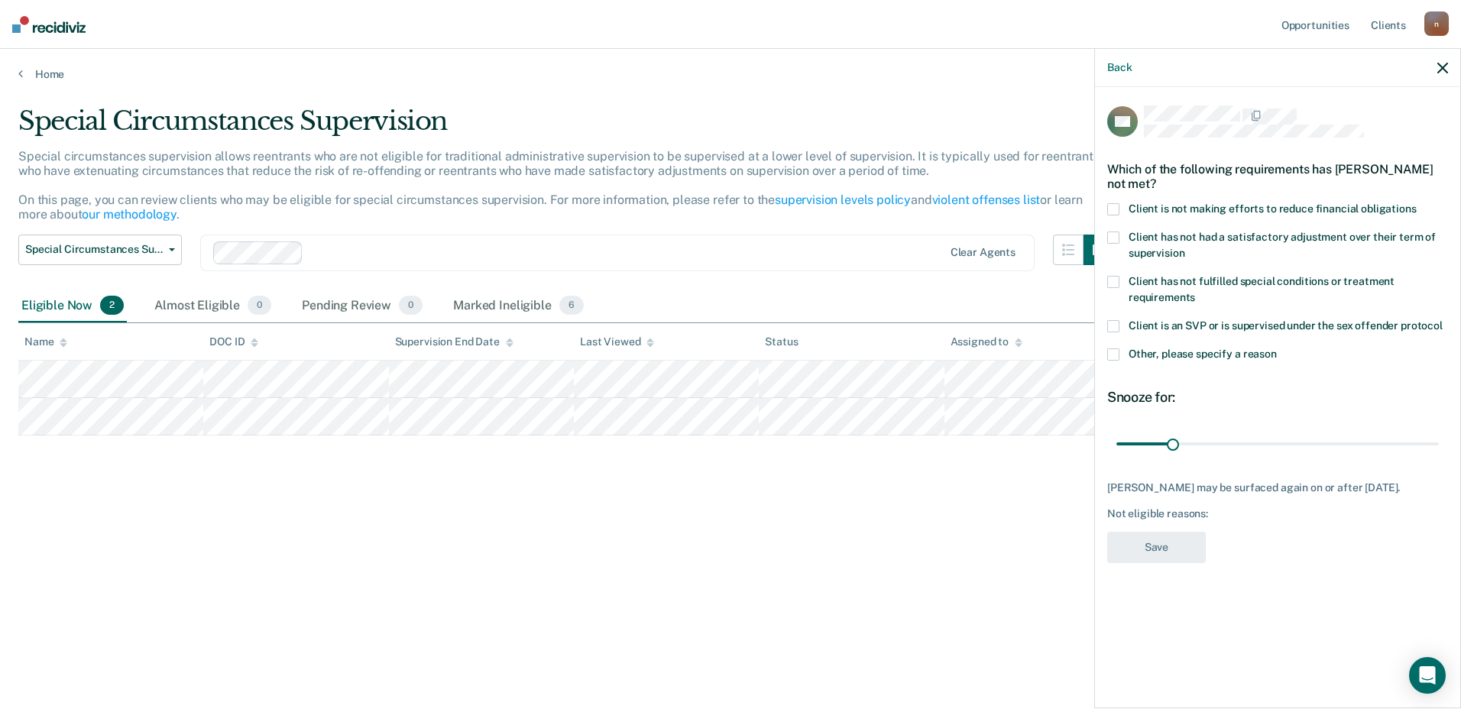
click at [1114, 212] on span at bounding box center [1113, 209] width 12 height 12
click at [1417, 203] on input "Client is not making efforts to reduce financial obligations" at bounding box center [1417, 203] width 0 height 0
click at [1168, 558] on button "Save" at bounding box center [1156, 547] width 99 height 31
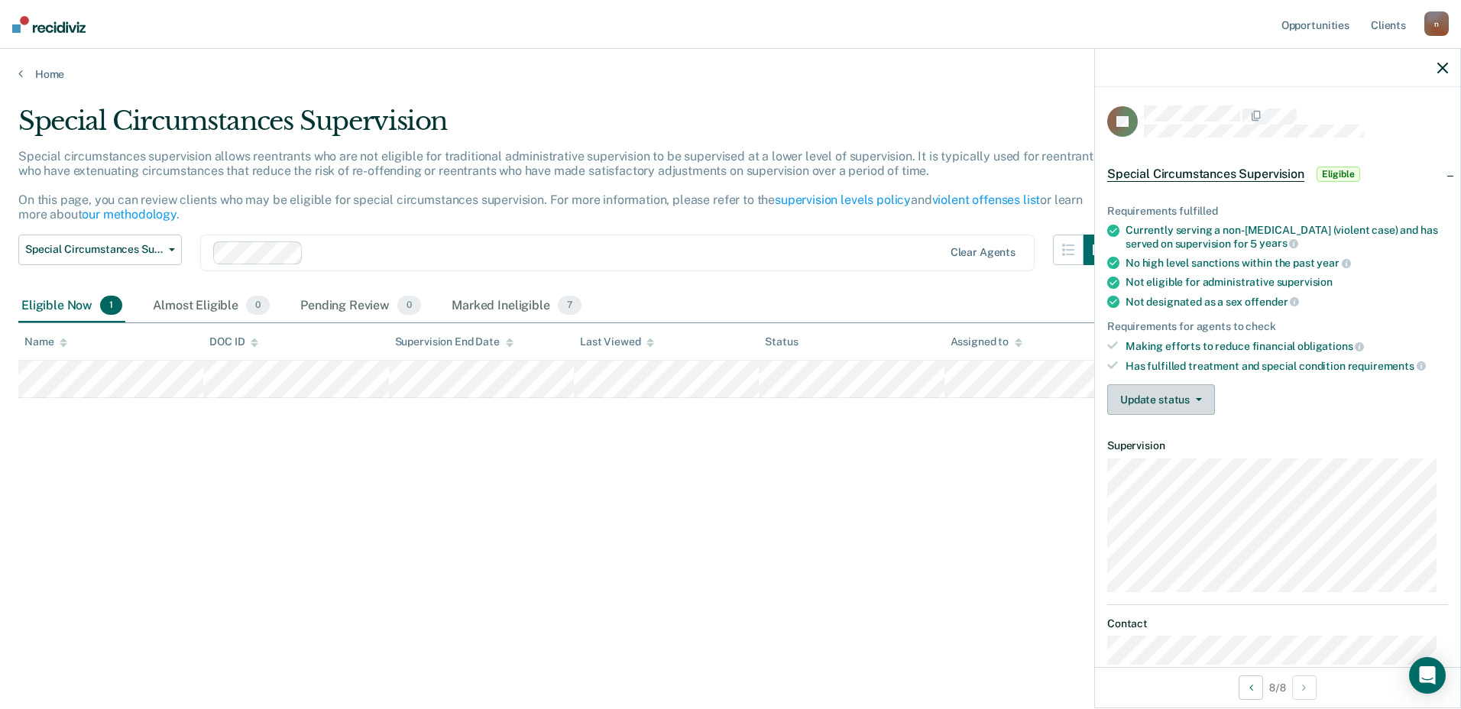
click at [1169, 398] on button "Update status" at bounding box center [1161, 399] width 108 height 31
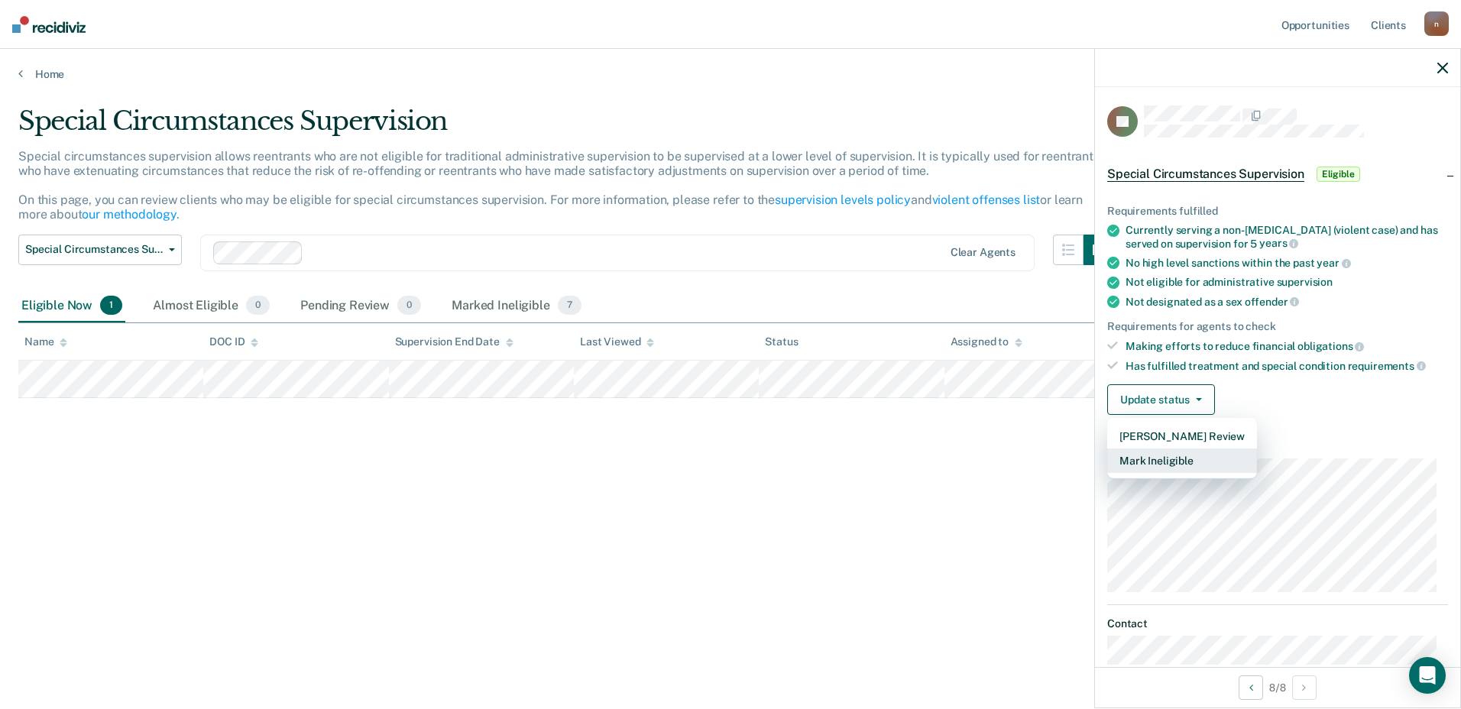
click at [1167, 458] on button "Mark Ineligible" at bounding box center [1182, 461] width 150 height 24
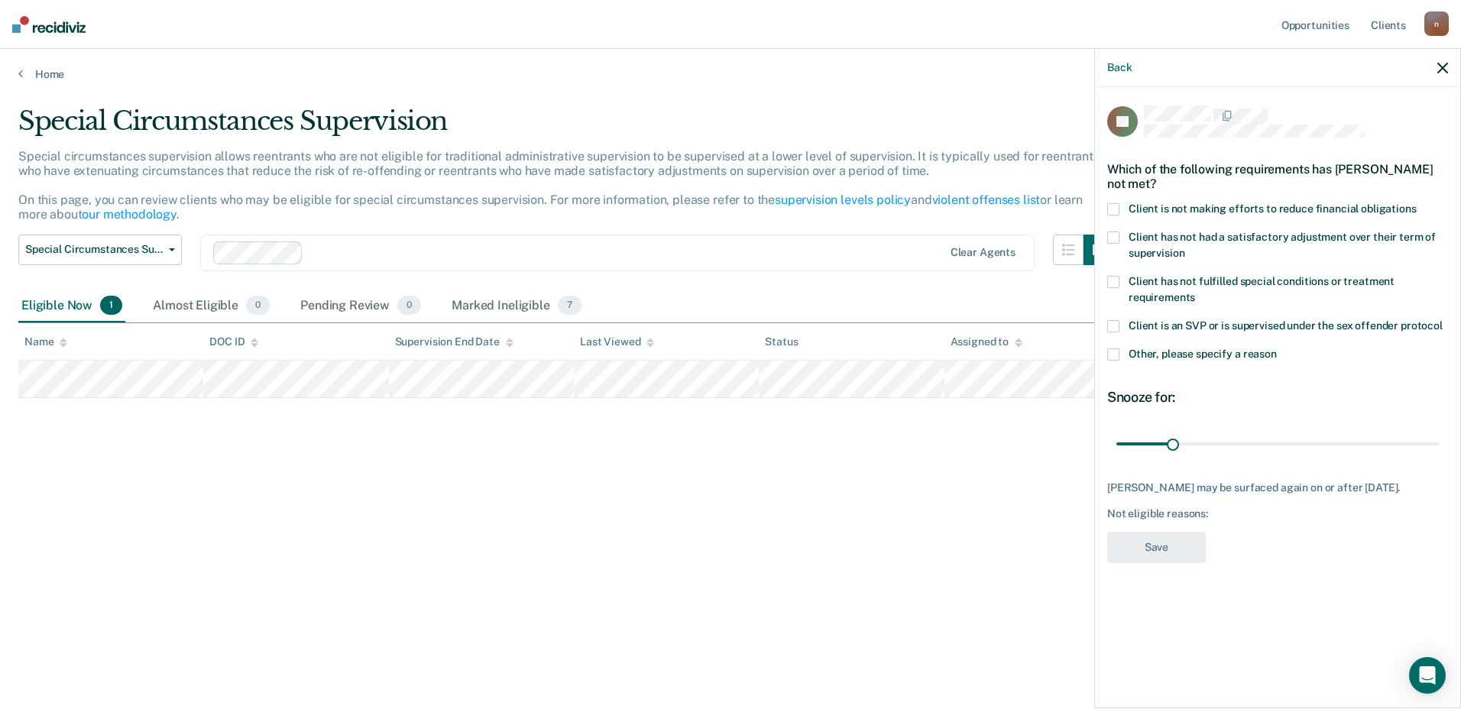
click at [1122, 210] on label "Client is not making efforts to reduce financial obligations" at bounding box center [1277, 211] width 341 height 16
click at [1417, 203] on input "Client is not making efforts to reduce financial obligations" at bounding box center [1417, 203] width 0 height 0
click at [1178, 550] on button "Save" at bounding box center [1156, 547] width 99 height 31
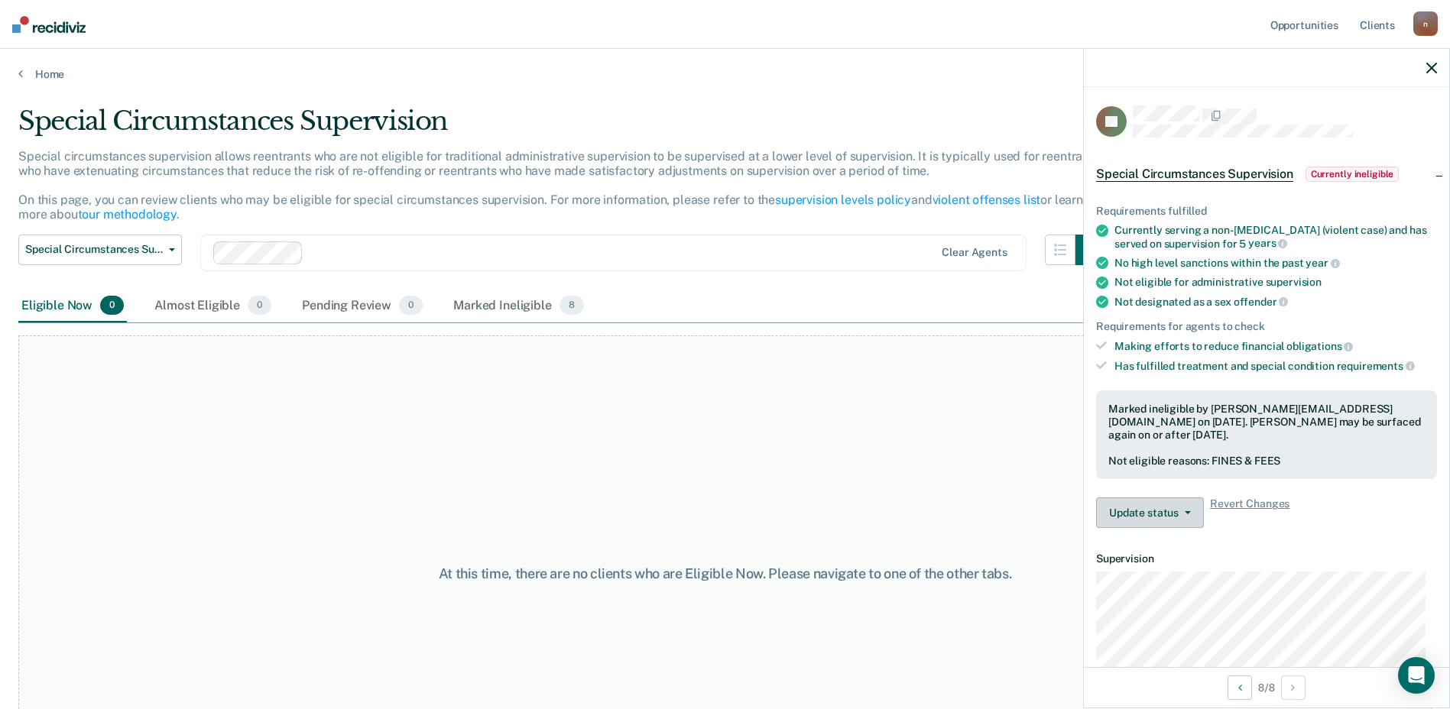
click at [1177, 504] on button "Update status" at bounding box center [1150, 512] width 108 height 31
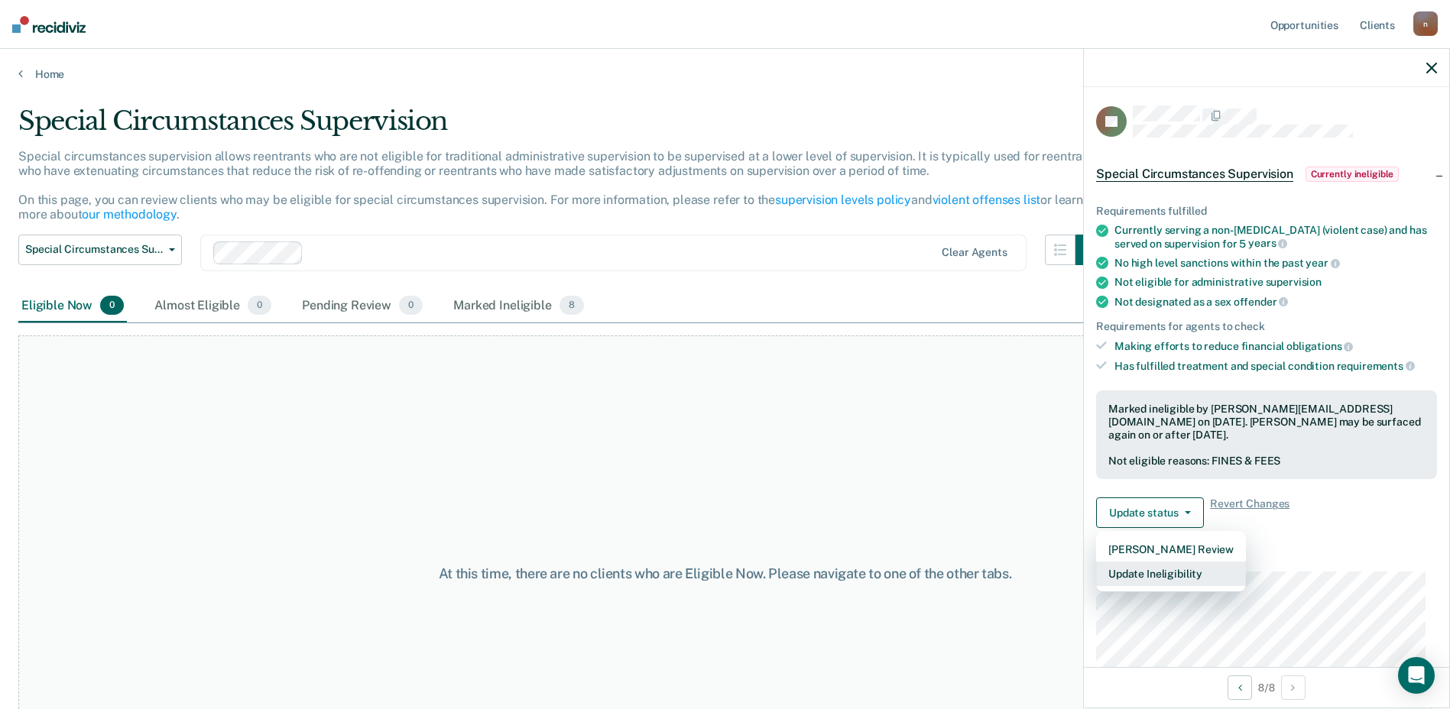
click at [1179, 562] on button "Update Ineligibility" at bounding box center [1171, 574] width 150 height 24
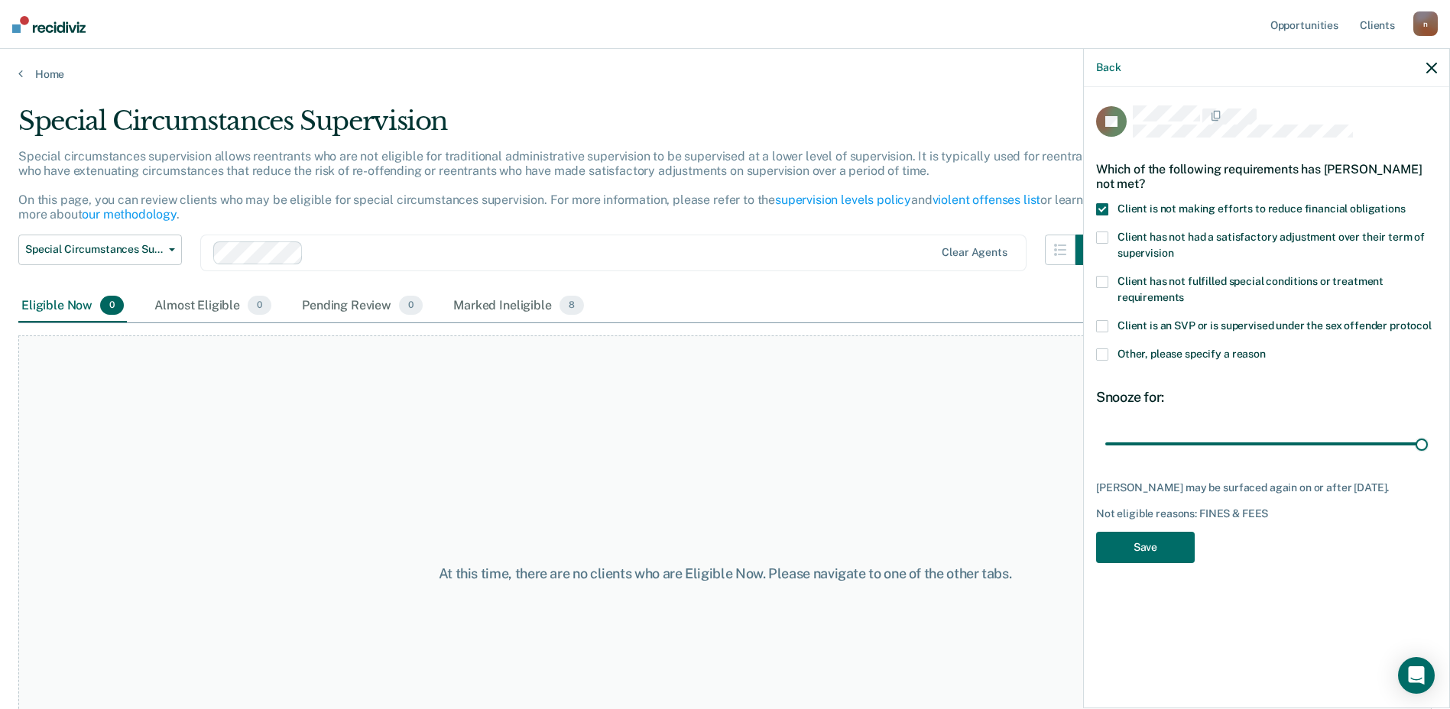
drag, startPoint x: 1163, startPoint y: 444, endPoint x: 1460, endPoint y: 474, distance: 298.7
type input "180"
click at [1427, 457] on input "range" at bounding box center [1266, 443] width 322 height 27
click at [1140, 549] on button "Save" at bounding box center [1145, 547] width 99 height 31
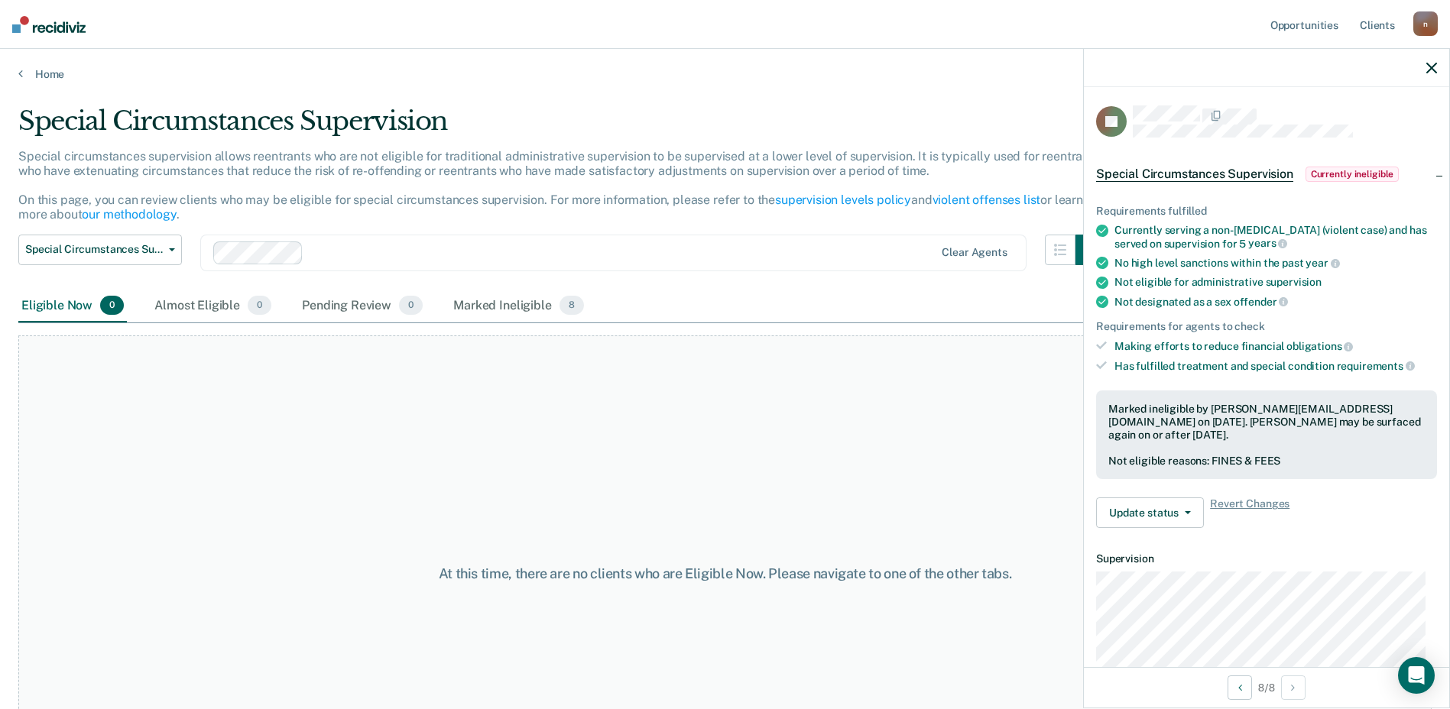
click at [1434, 67] on icon "button" at bounding box center [1431, 68] width 11 height 11
